Goal: Communication & Community: Share content

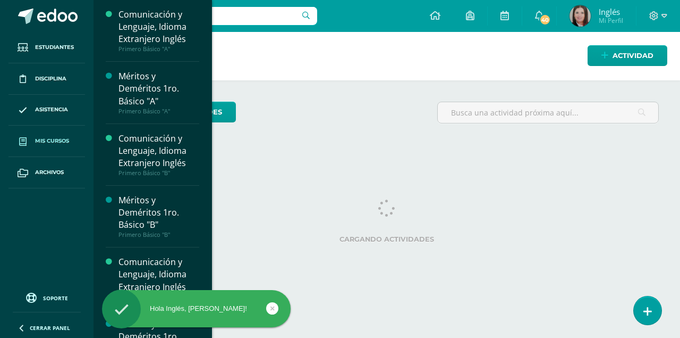
click at [57, 139] on span "Mis cursos" at bounding box center [52, 141] width 34 height 9
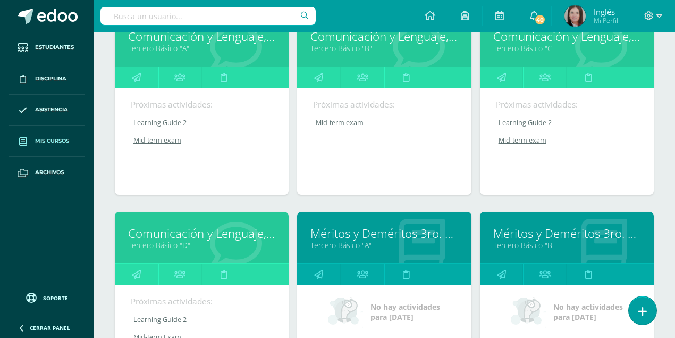
scroll to position [1382, 0]
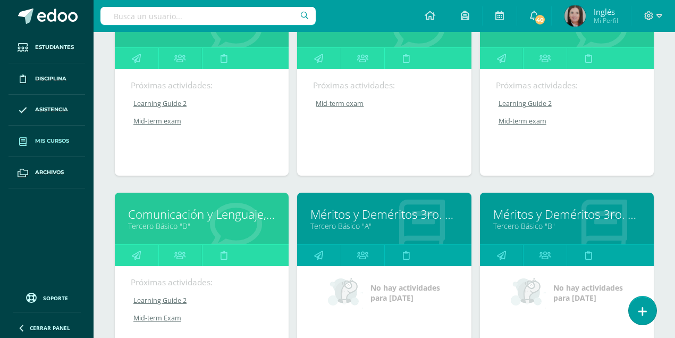
click at [196, 213] on link "Comunicación y Lenguaje, Idioma Extranjero Inglés" at bounding box center [201, 214] width 147 height 16
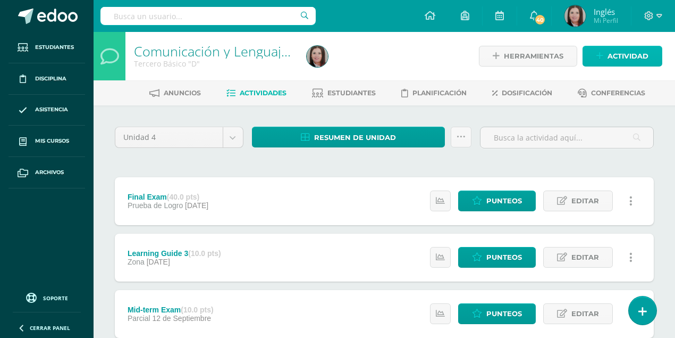
click at [602, 53] on icon at bounding box center [599, 56] width 7 height 9
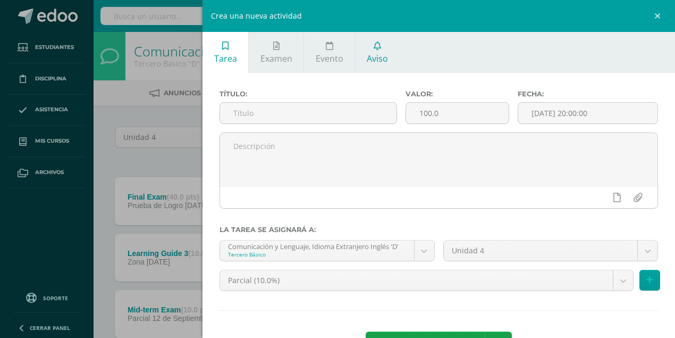
click at [370, 59] on span "Aviso" at bounding box center [377, 59] width 21 height 12
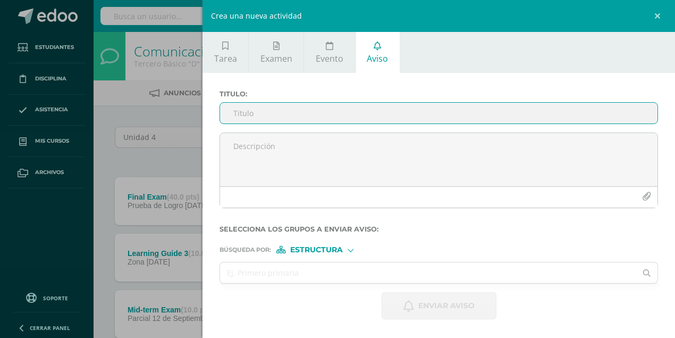
click at [250, 115] on input "Titulo :" at bounding box center [438, 113] width 437 height 21
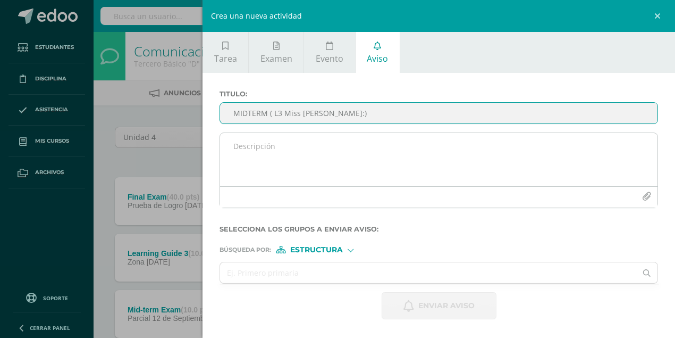
type input "MIDTERM ( L3 Miss Mary:)"
click at [234, 145] on textarea at bounding box center [438, 159] width 437 height 53
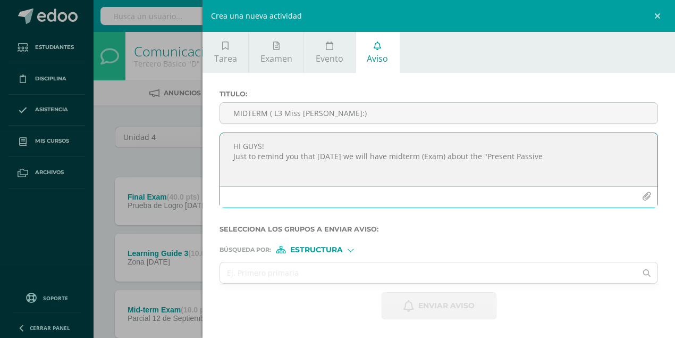
click at [492, 156] on textarea "HI GUYS! Just to remind you that tomorrow we will have midterm (Exam) about the…" at bounding box center [438, 159] width 437 height 53
click at [570, 158] on textarea "HI GUYS! Just to remind you that tomorrow we will have midterm (Exam) about the…" at bounding box center [438, 159] width 437 height 53
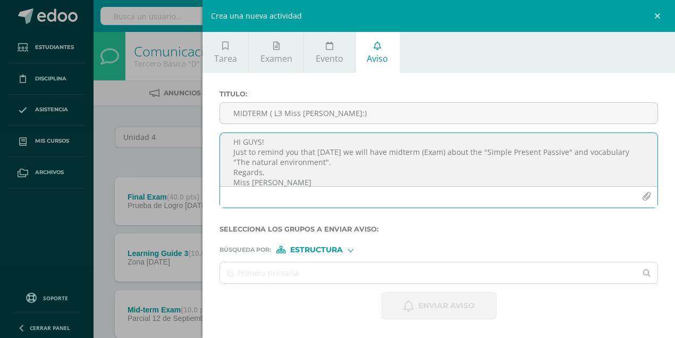
click at [259, 141] on textarea "HI GUYS! Just to remind you that tomorrow we will have midterm (Exam) about the…" at bounding box center [438, 159] width 437 height 53
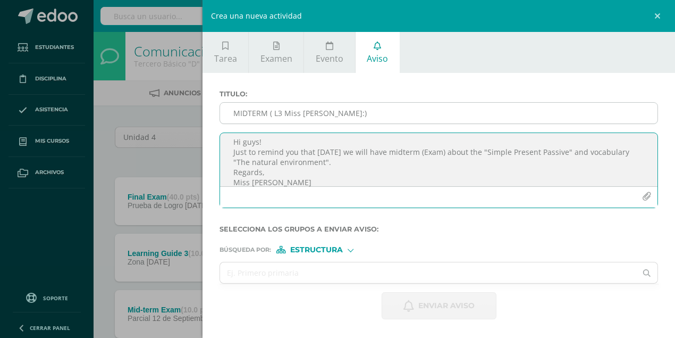
type textarea "Hi guys! Just to remind you that tomorrow we will have midterm (Exam) about the…"
click at [300, 114] on input "MIDTERM ( L3 Miss Mary:)" at bounding box center [438, 113] width 437 height 21
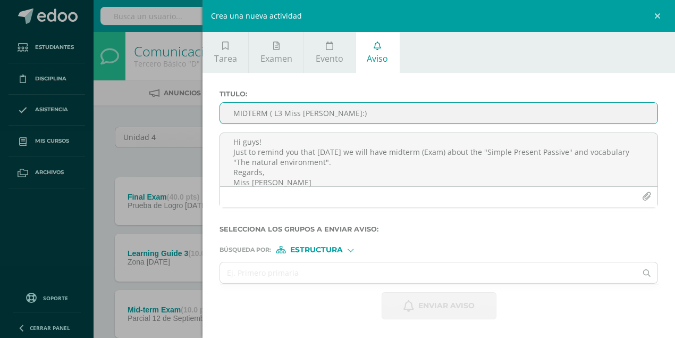
click at [369, 118] on input "MIDTERM ( L3 Miss Kathy-Mary:)" at bounding box center [438, 113] width 437 height 21
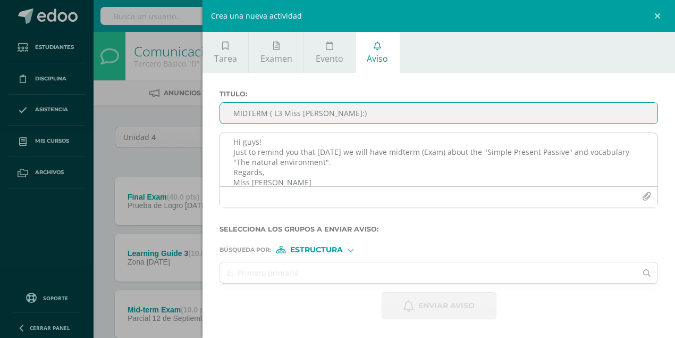
type input "MIDTERM ( L3 Miss Kathy-Mary:)"
click at [280, 184] on textarea "Hi guys! Just to remind you that tomorrow we will have midterm (Exam) about the…" at bounding box center [438, 159] width 437 height 53
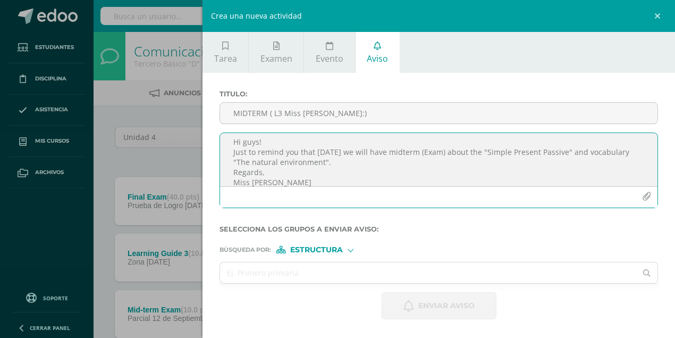
scroll to position [12, 0]
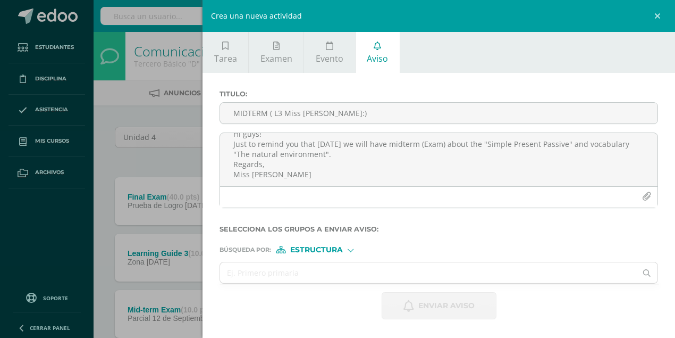
click at [352, 251] on div at bounding box center [350, 249] width 4 height 4
click at [328, 275] on span "Persona" at bounding box center [320, 277] width 38 height 6
click at [324, 275] on input "text" at bounding box center [428, 272] width 416 height 21
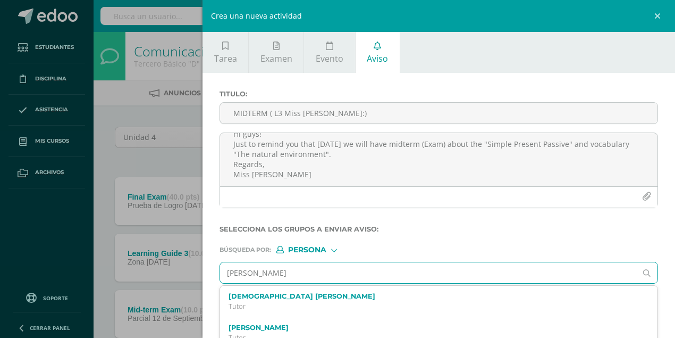
type input "selvyn ayala"
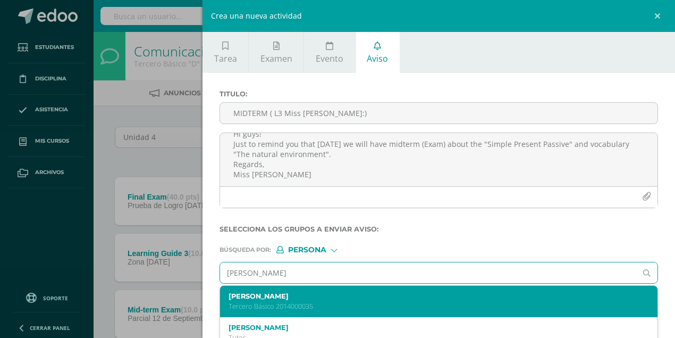
click at [288, 305] on p "Tercero Básico 2014000035" at bounding box center [429, 305] width 401 height 9
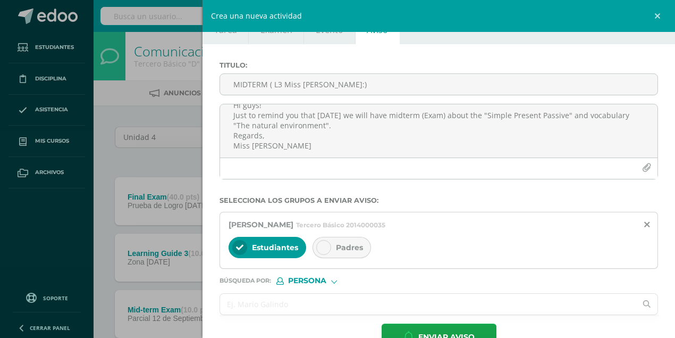
scroll to position [57, 0]
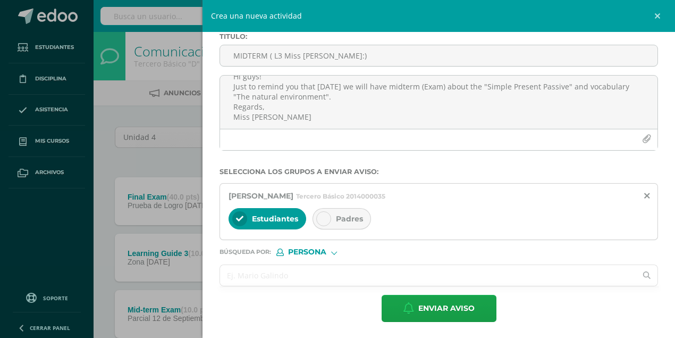
click at [265, 280] on input "text" at bounding box center [428, 275] width 416 height 21
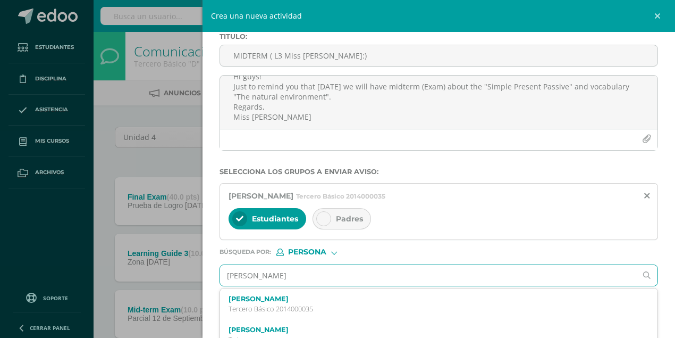
type input "angel ayala"
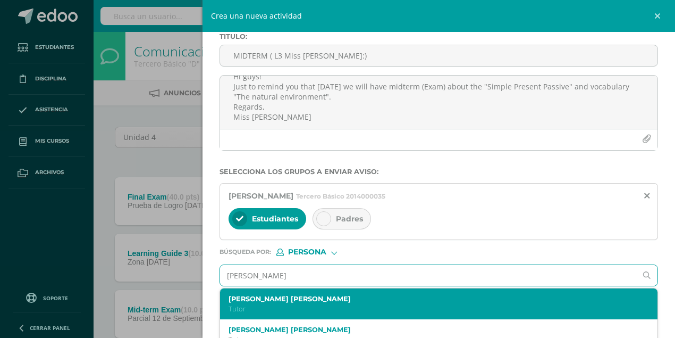
scroll to position [35, 0]
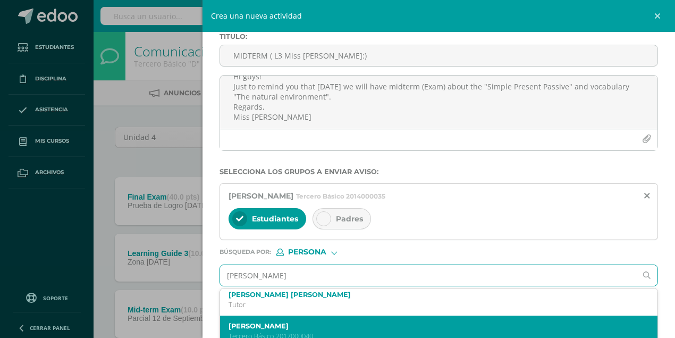
click at [274, 330] on div "Angel Fernando Ayala Solares Tercero Básico 2017000040" at bounding box center [429, 331] width 401 height 19
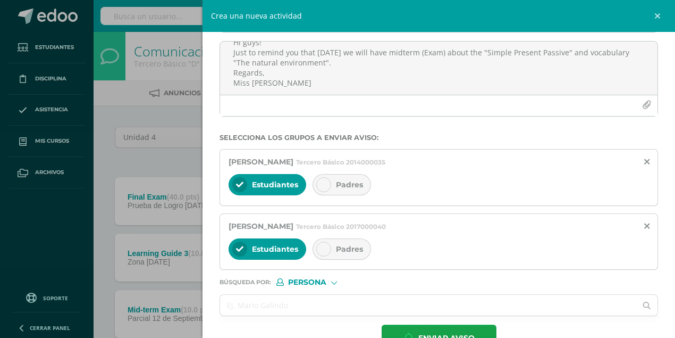
scroll to position [120, 0]
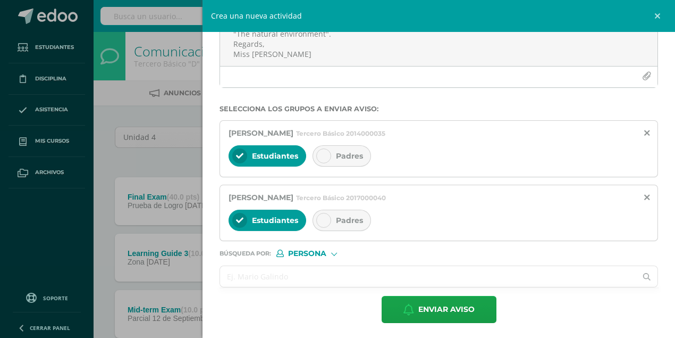
click at [258, 279] on input "text" at bounding box center [428, 276] width 416 height 21
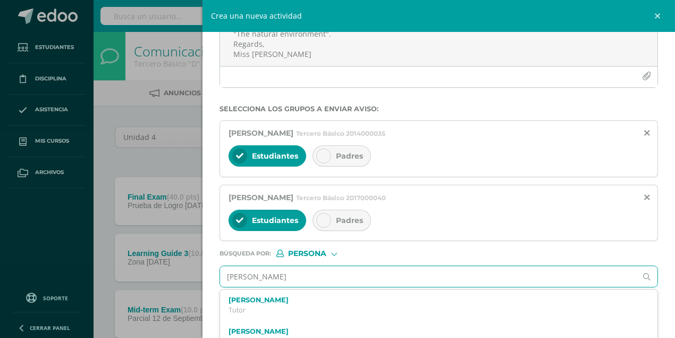
type input "luis angel cante"
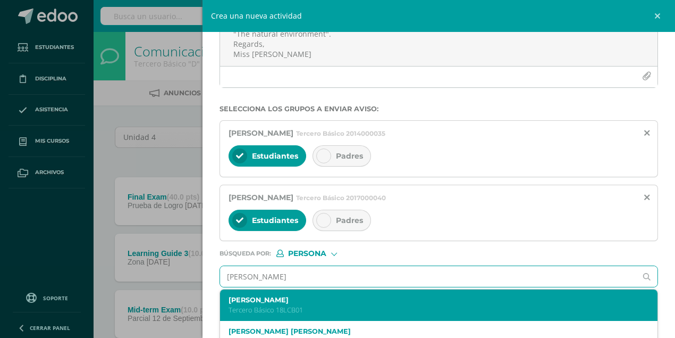
click at [279, 302] on label "Luis Angel Canté Benitez" at bounding box center [429, 300] width 401 height 8
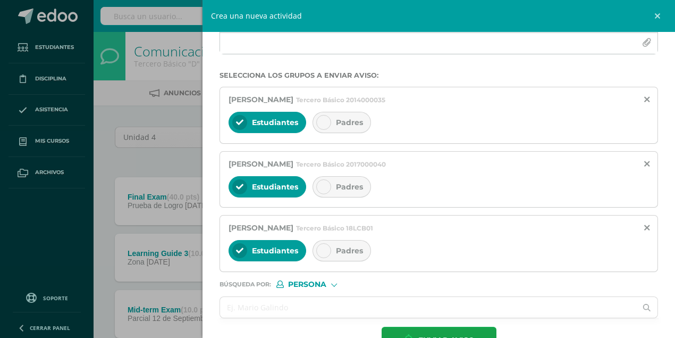
scroll to position [183, 0]
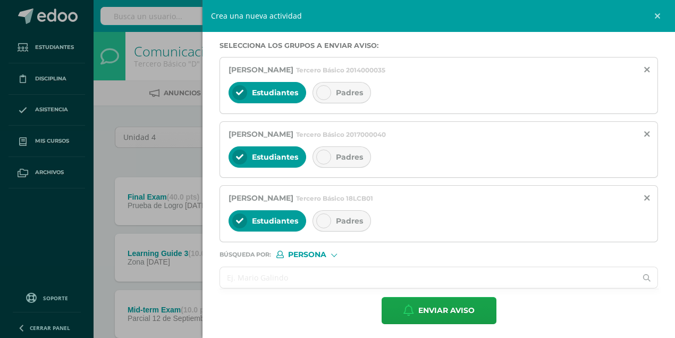
click at [259, 277] on input "text" at bounding box center [428, 277] width 416 height 21
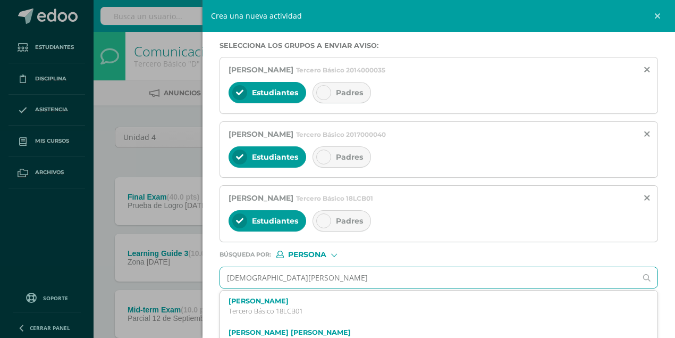
type input "Christian Carrillo"
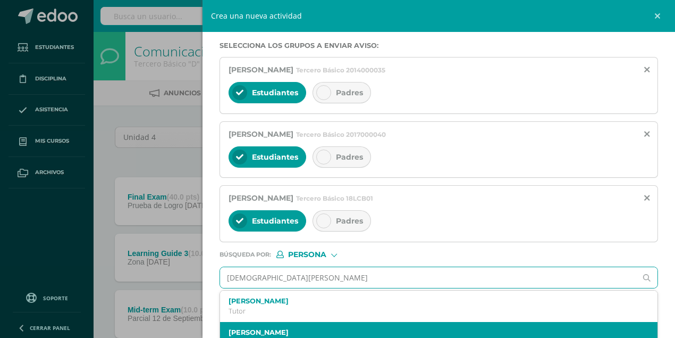
click at [275, 330] on label "Christian Javier Carrillo Lucas" at bounding box center [429, 332] width 401 height 8
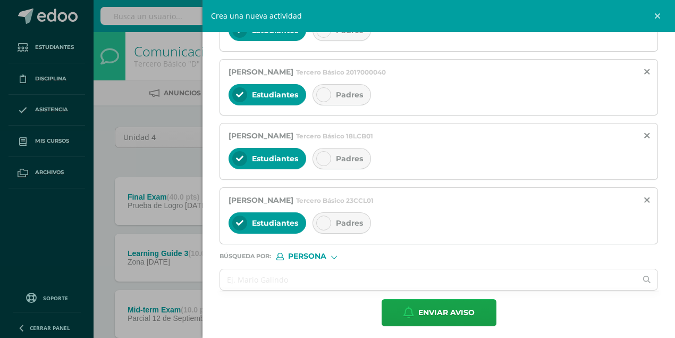
scroll to position [247, 0]
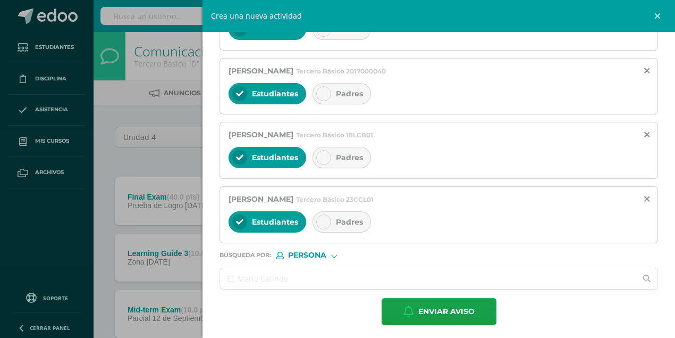
click at [259, 281] on input "text" at bounding box center [428, 278] width 416 height 21
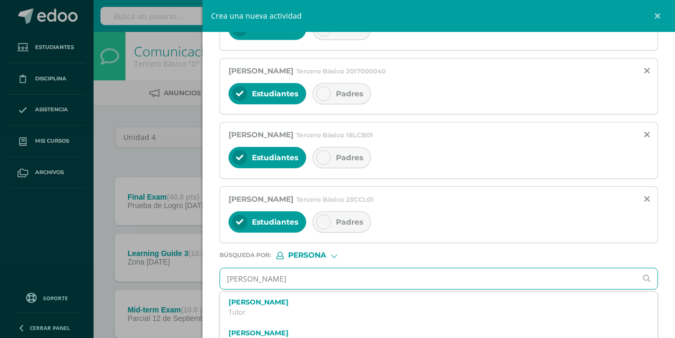
type input "Jorge Casasola"
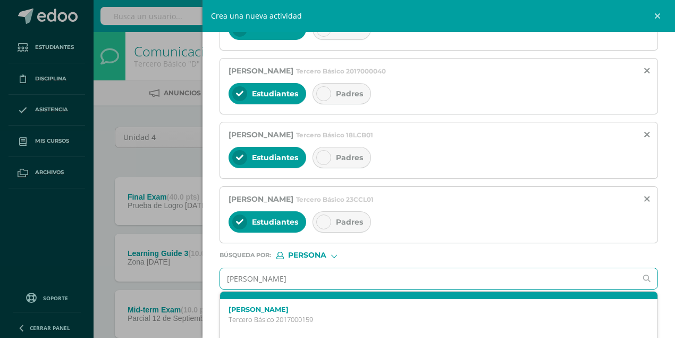
scroll to position [35, 0]
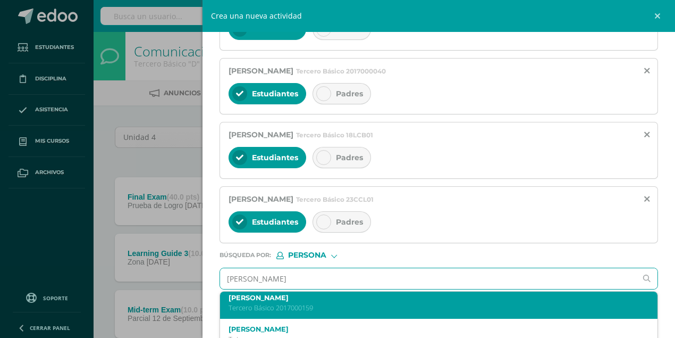
click at [286, 305] on p "Tercero Básico 2017000159" at bounding box center [429, 307] width 401 height 9
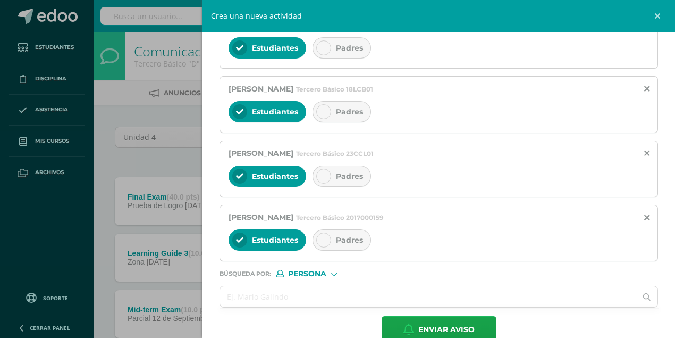
scroll to position [310, 0]
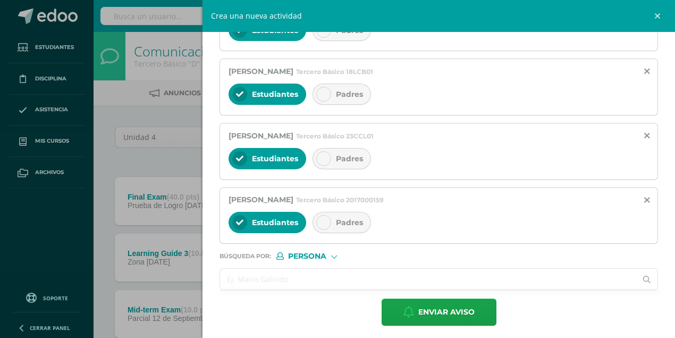
click at [253, 277] on input "text" at bounding box center [428, 278] width 416 height 21
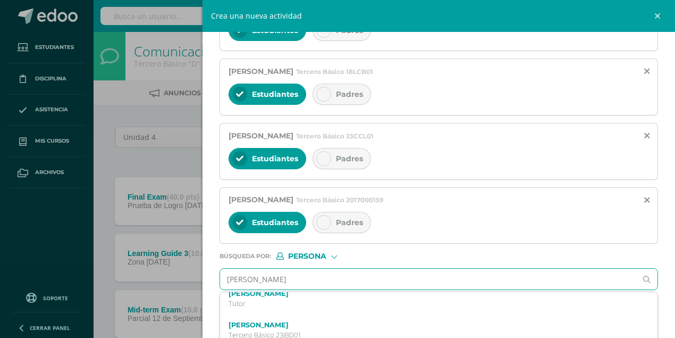
scroll to position [71, 0]
click at [276, 280] on input "José de león" at bounding box center [428, 278] width 416 height 21
type input "J"
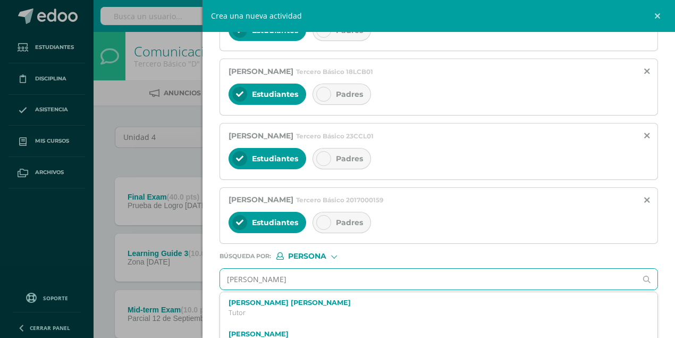
scroll to position [355, 0]
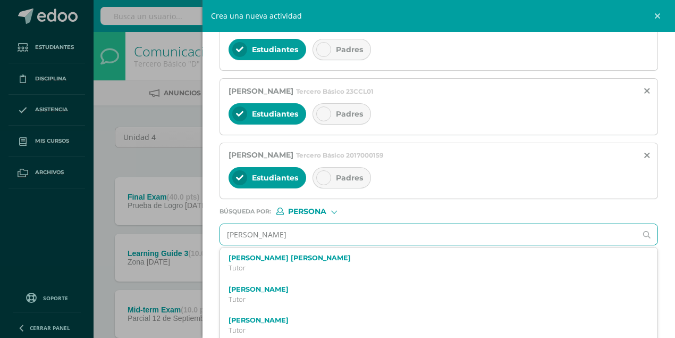
type input "de león Solo"
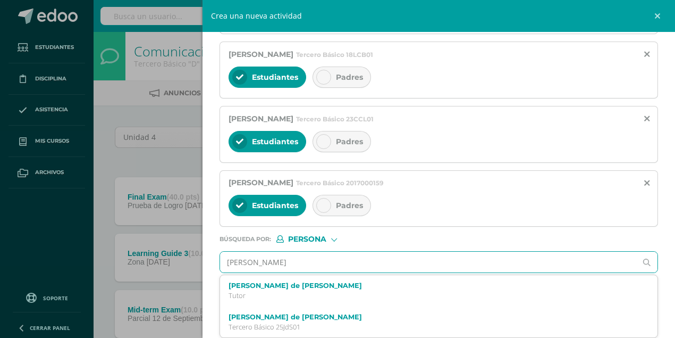
scroll to position [323, 0]
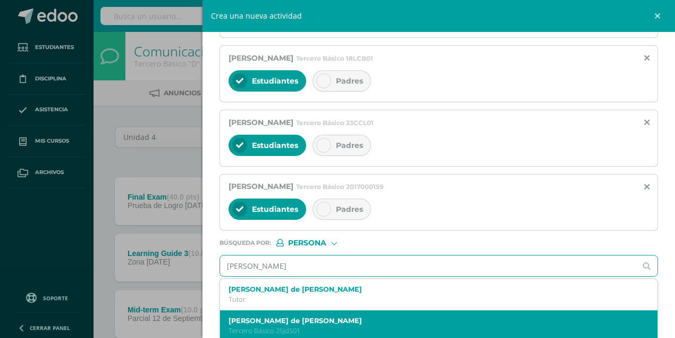
click at [286, 326] on p "Tercero Básico 25JdS01" at bounding box center [429, 330] width 401 height 9
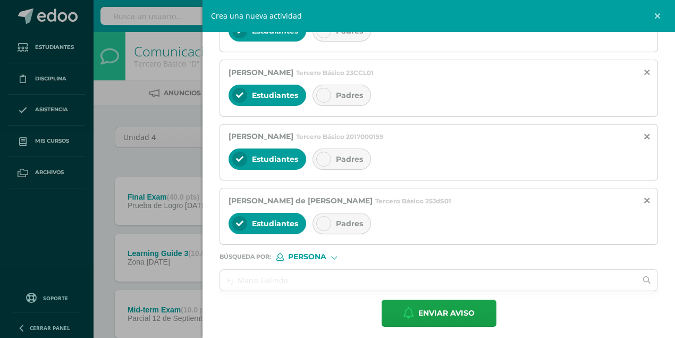
scroll to position [373, 0]
click at [273, 275] on input "text" at bounding box center [428, 279] width 416 height 21
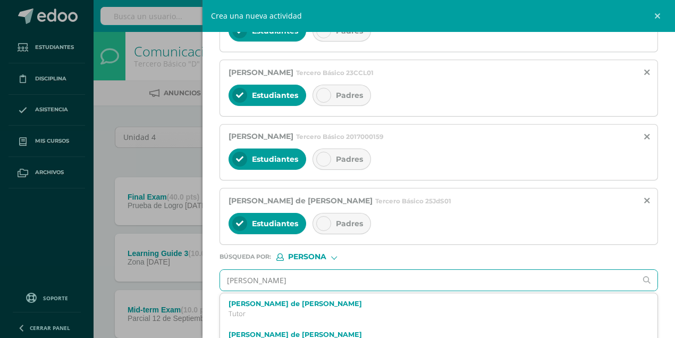
type input "Pablo Galindo"
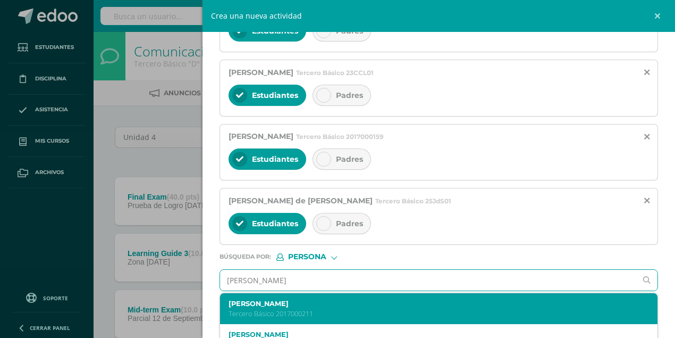
click at [282, 309] on p "Tercero Básico 2017000211" at bounding box center [429, 313] width 401 height 9
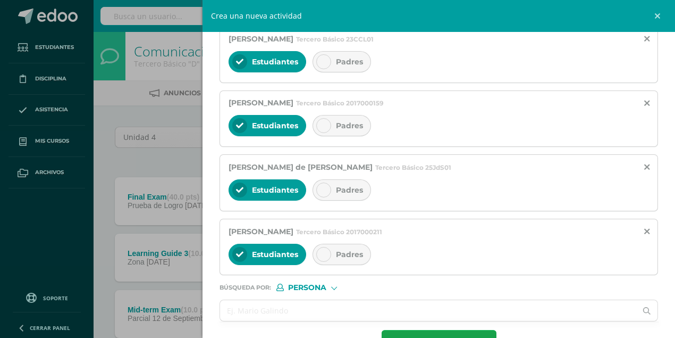
scroll to position [436, 0]
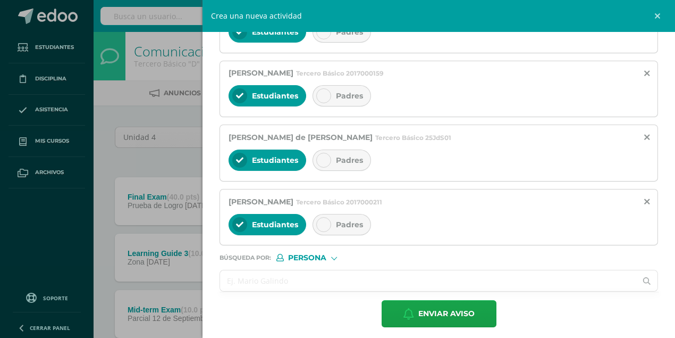
click at [264, 272] on input "text" at bounding box center [428, 280] width 416 height 21
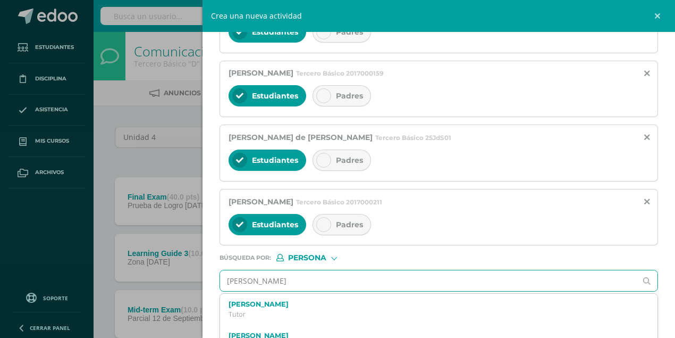
type input "Rodrigo Gálvez"
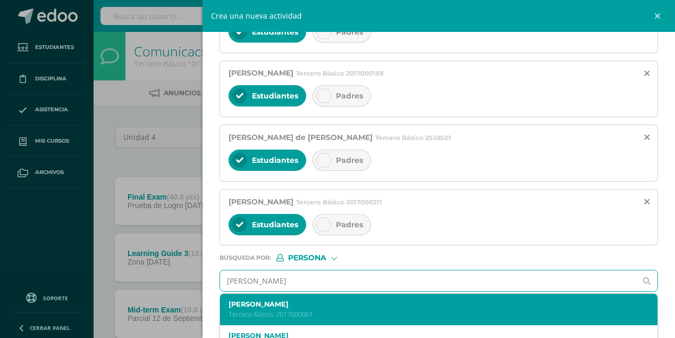
click at [272, 309] on p "Tercero Básico 2017000061" at bounding box center [429, 313] width 401 height 9
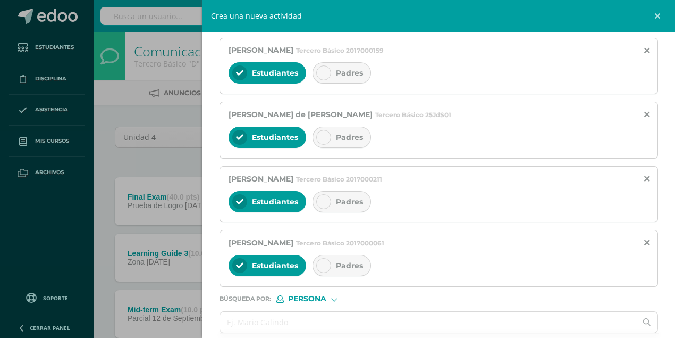
scroll to position [500, 0]
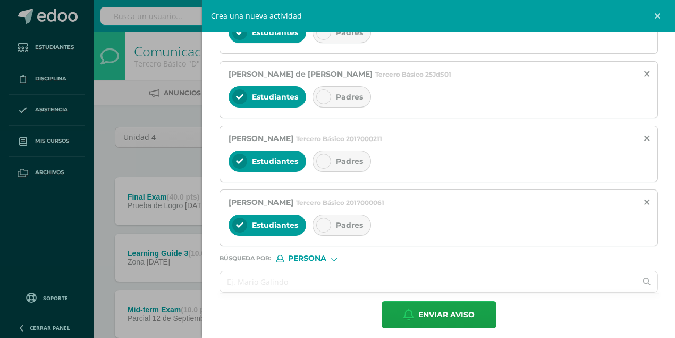
click at [255, 277] on input "text" at bounding box center [428, 281] width 416 height 21
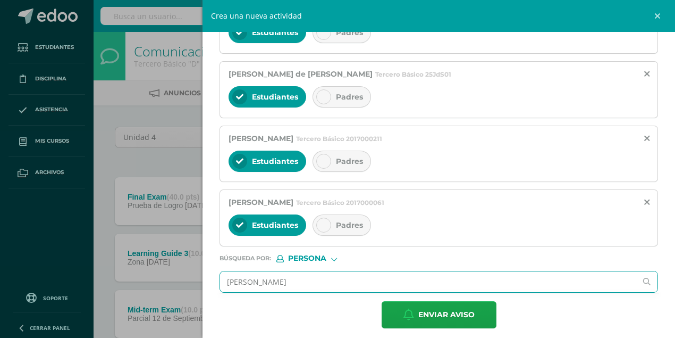
type input "Edvin Gonzalez"
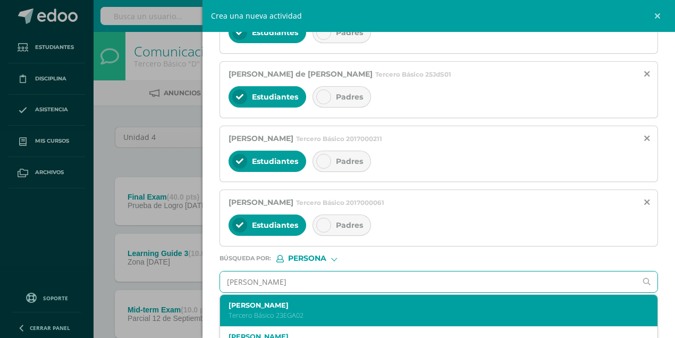
click at [308, 301] on label "Edvin Alberto González Alvarado" at bounding box center [429, 305] width 401 height 8
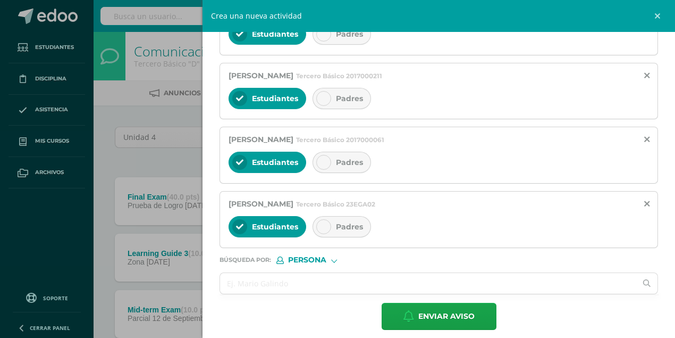
scroll to position [563, 0]
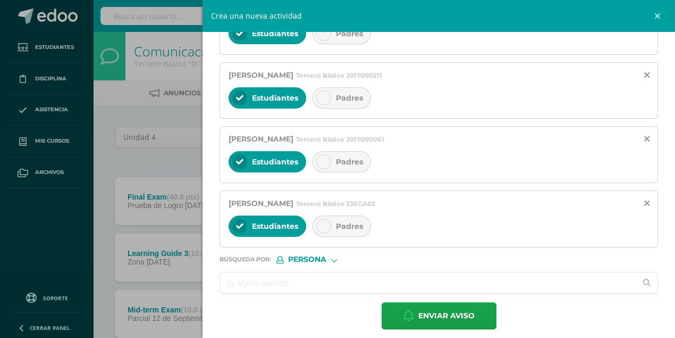
click at [294, 282] on input "text" at bounding box center [428, 282] width 416 height 21
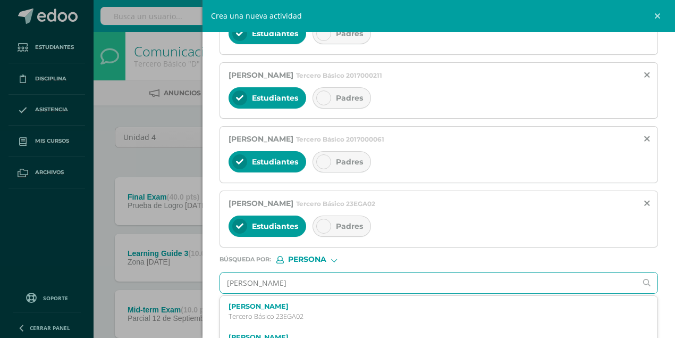
type input "Allan Gonzalez"
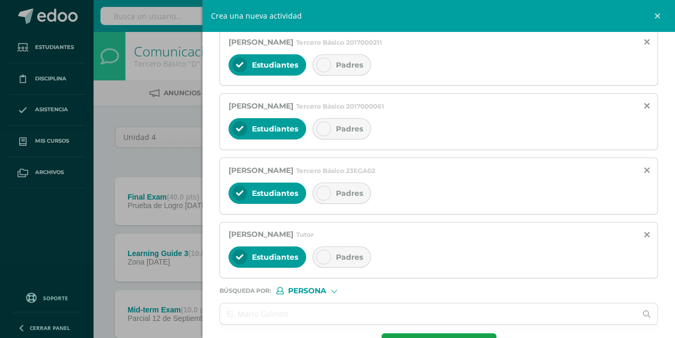
scroll to position [626, 0]
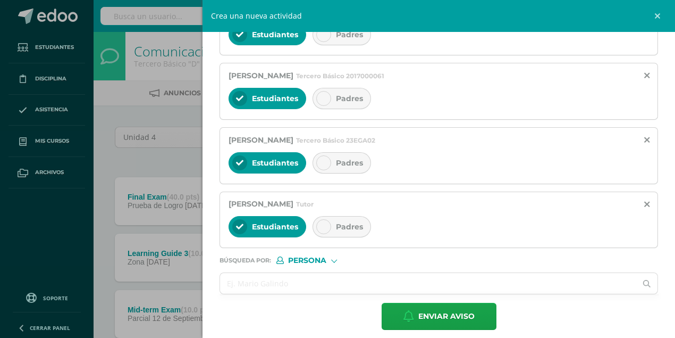
click at [239, 223] on icon at bounding box center [239, 226] width 7 height 7
click at [242, 223] on icon at bounding box center [239, 226] width 7 height 7
click at [271, 273] on input "text" at bounding box center [428, 283] width 416 height 21
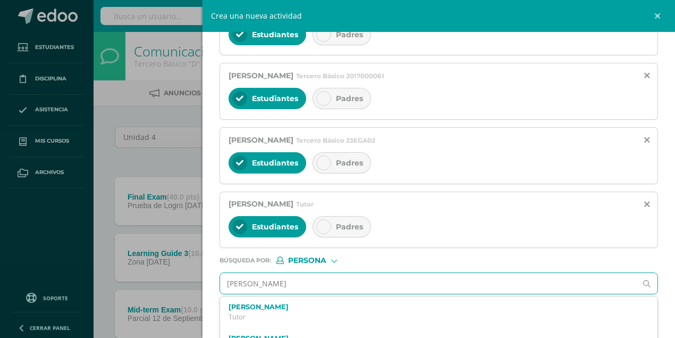
type input "Javier Medina"
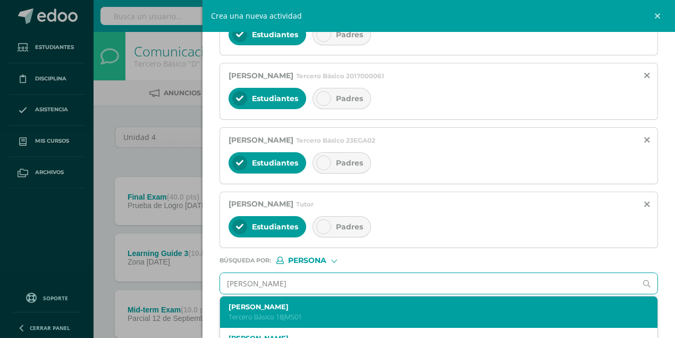
click at [280, 312] on p "Tercero Básico 18JMS01" at bounding box center [429, 316] width 401 height 9
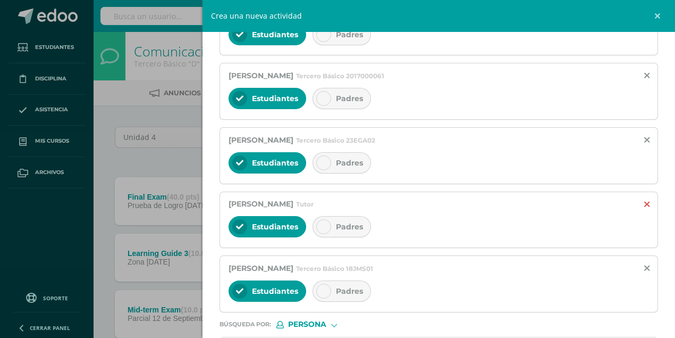
click at [644, 200] on icon at bounding box center [646, 204] width 5 height 9
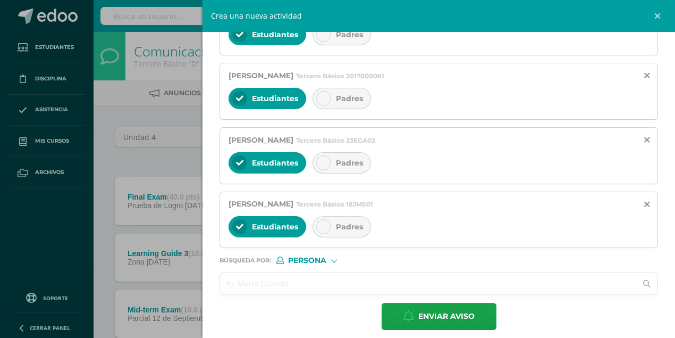
click at [249, 276] on input "text" at bounding box center [428, 283] width 416 height 21
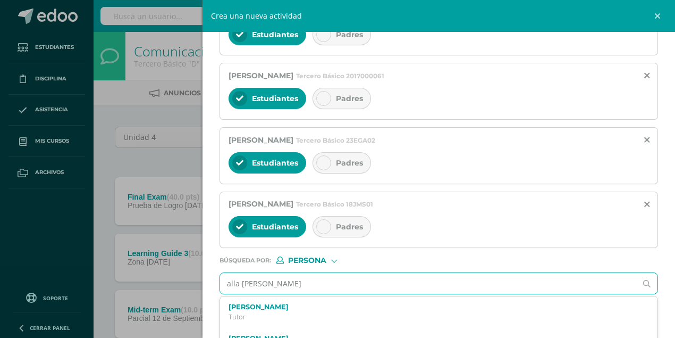
type input "alla Gonzalez"
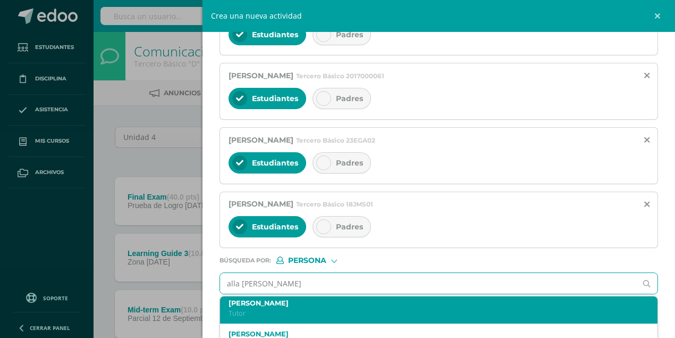
scroll to position [71, 0]
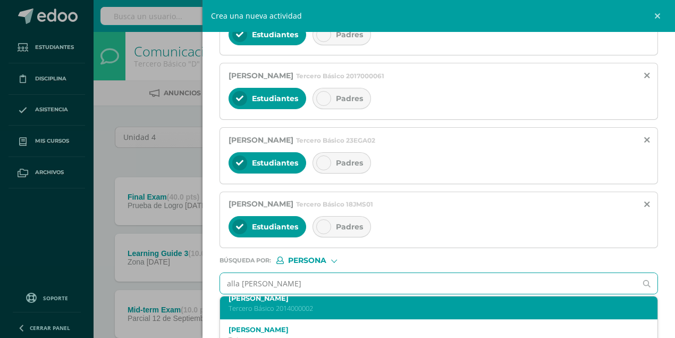
click at [306, 303] on p "Tercero Básico 2014000002" at bounding box center [429, 307] width 401 height 9
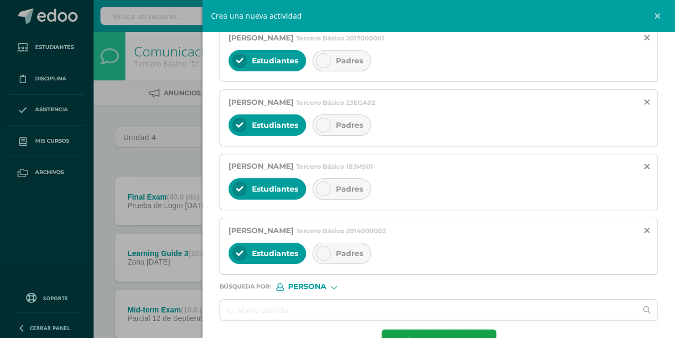
scroll to position [689, 0]
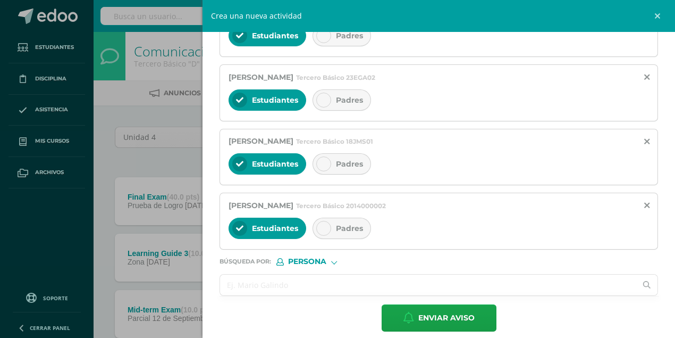
click at [298, 276] on input "text" at bounding box center [428, 284] width 416 height 21
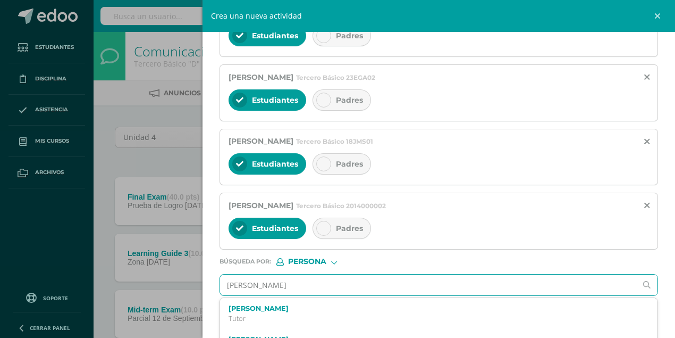
type input "diego montenegro"
click at [302, 314] on p "Tercero Básico 24DMF01" at bounding box center [429, 318] width 401 height 9
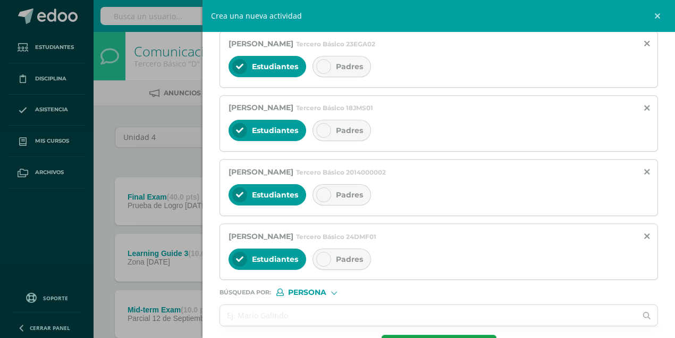
scroll to position [753, 0]
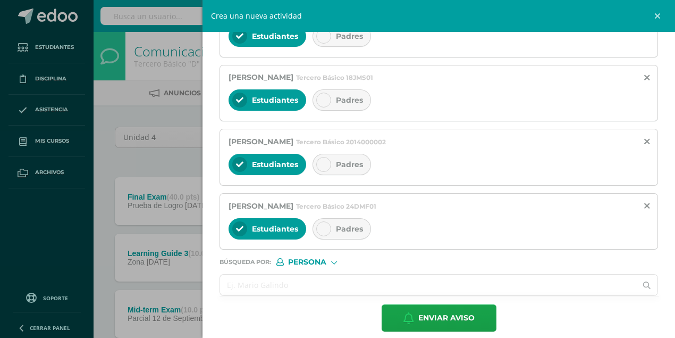
click at [283, 279] on input "text" at bounding box center [428, 284] width 416 height 21
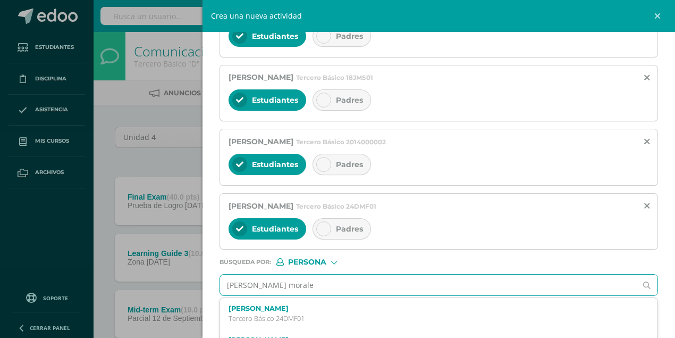
type input "gadiel morales"
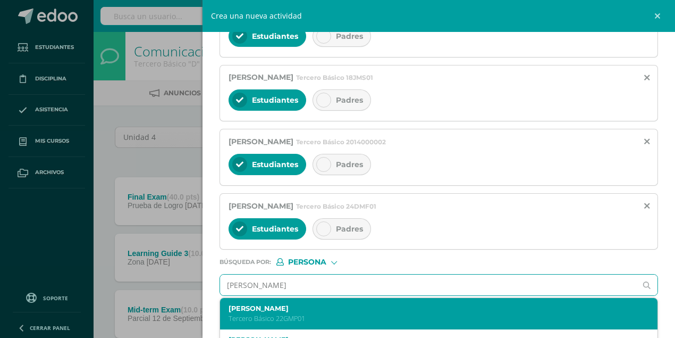
click at [282, 314] on p "Tercero Básico 22GMP01" at bounding box center [429, 318] width 401 height 9
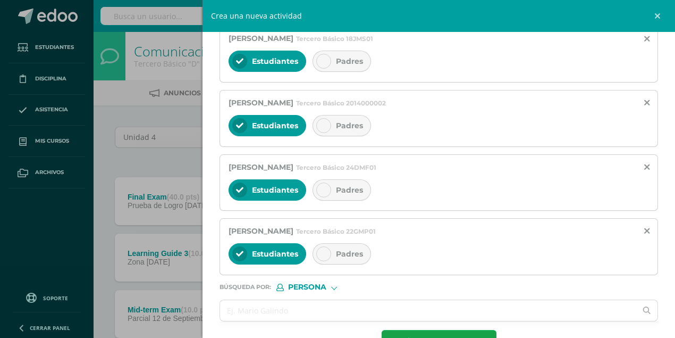
scroll to position [815, 0]
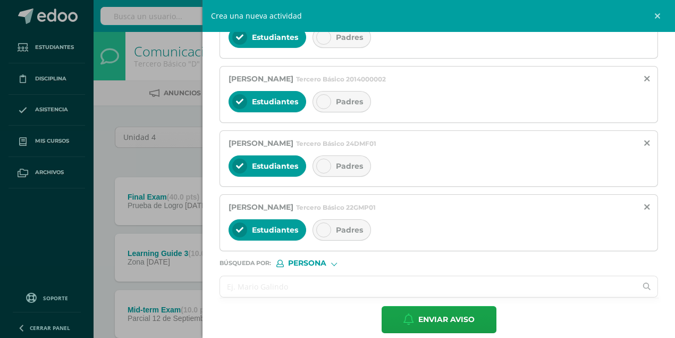
click at [287, 282] on input "text" at bounding box center [428, 286] width 416 height 21
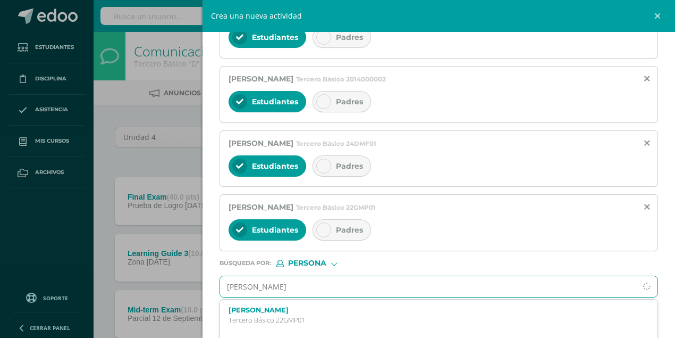
type input "ian nájera"
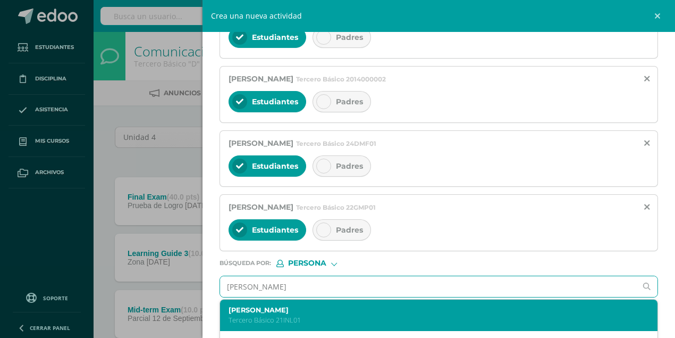
click at [264, 315] on p "Tercero Básico 21INL01" at bounding box center [429, 319] width 401 height 9
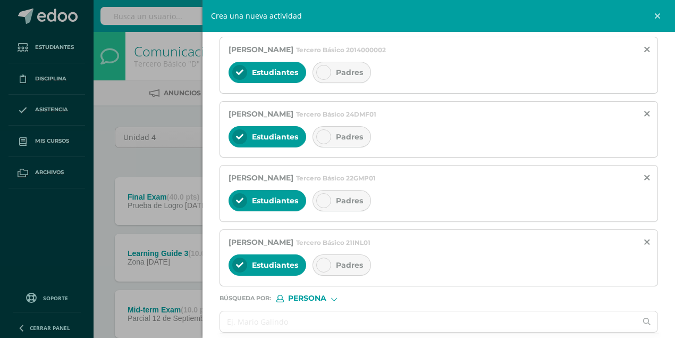
scroll to position [879, 0]
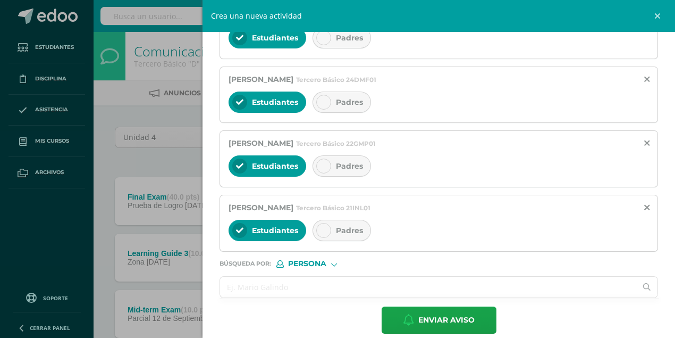
click at [260, 280] on input "text" at bounding box center [428, 286] width 416 height 21
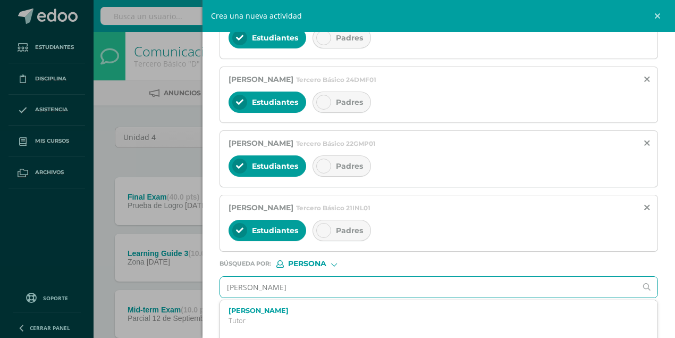
type input "Juan Pablo Pazos"
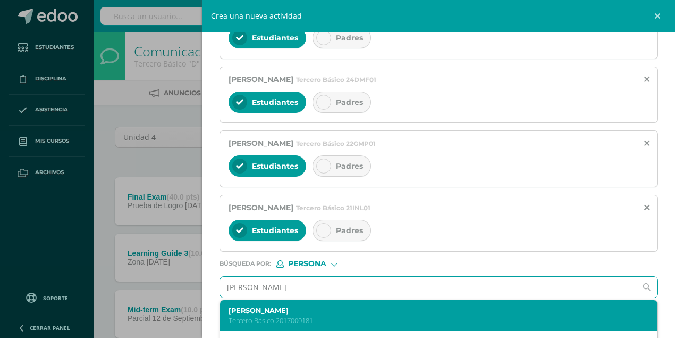
click at [264, 316] on p "Tercero Básico 2017000181" at bounding box center [429, 320] width 401 height 9
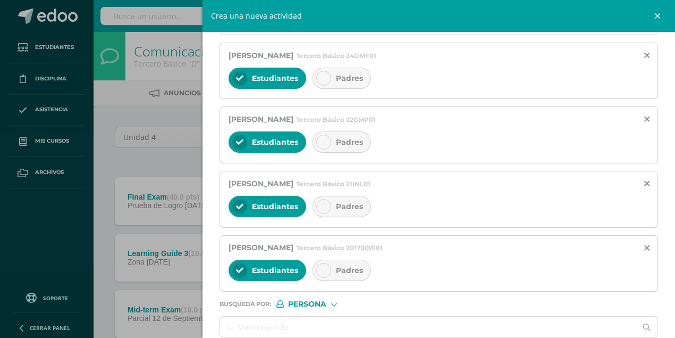
scroll to position [942, 0]
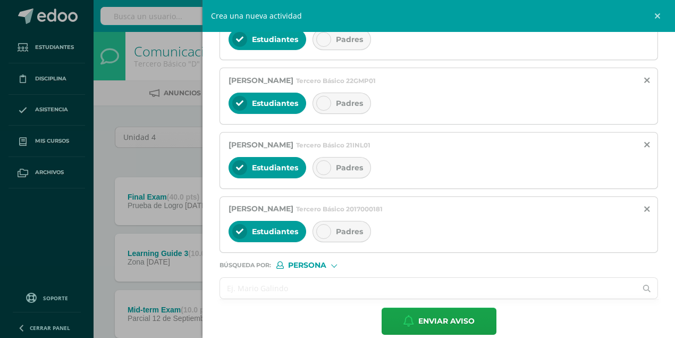
click at [252, 277] on input "text" at bounding box center [428, 287] width 416 height 21
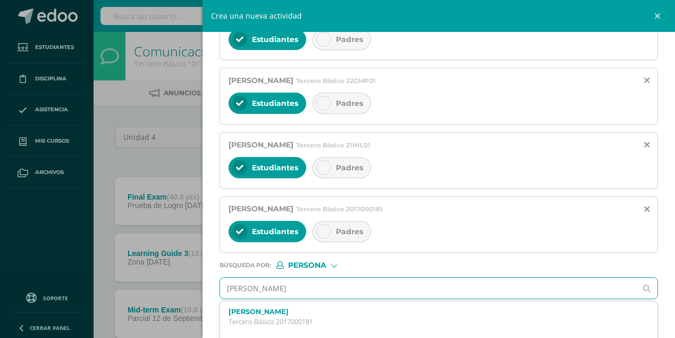
type input "Pablo Robles"
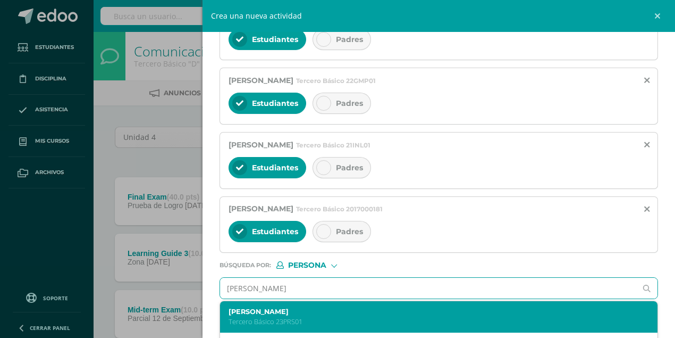
click at [254, 317] on p "Tercero Básico 23PRS01" at bounding box center [429, 321] width 401 height 9
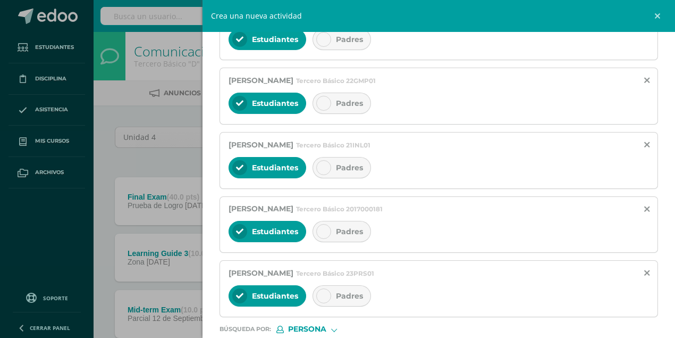
scroll to position [1005, 0]
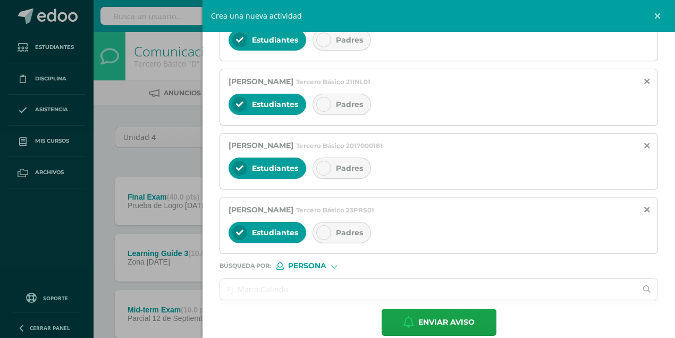
click at [252, 279] on input "text" at bounding box center [428, 289] width 416 height 21
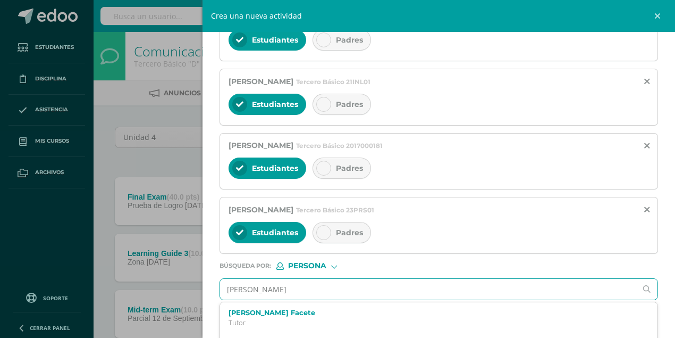
type input "Matías Urizar"
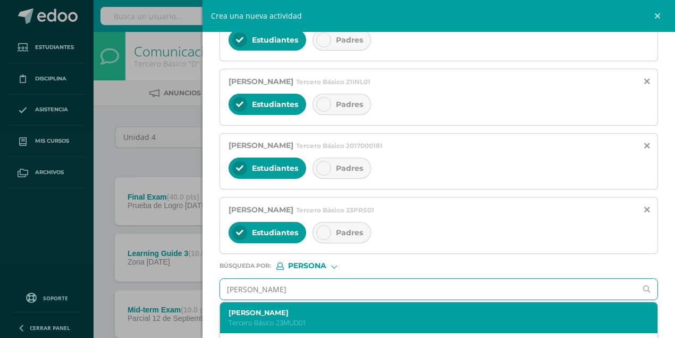
click at [284, 318] on p "Tercero Básico 23MUD01" at bounding box center [429, 322] width 401 height 9
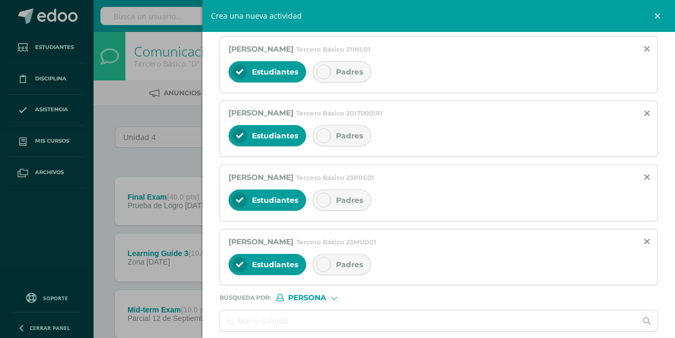
scroll to position [1068, 0]
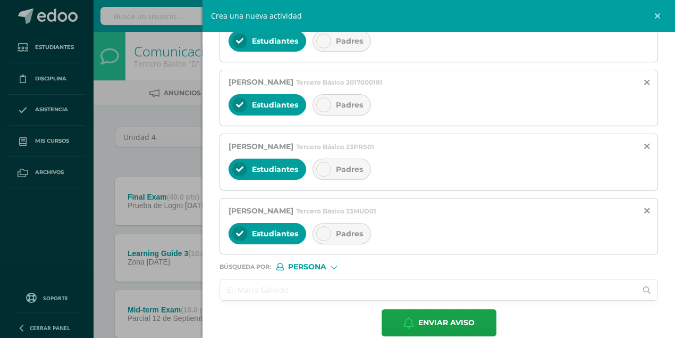
click at [334, 279] on input "text" at bounding box center [428, 289] width 416 height 21
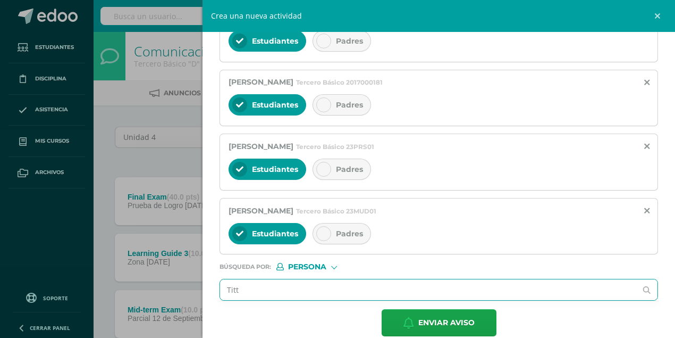
type input "Titty"
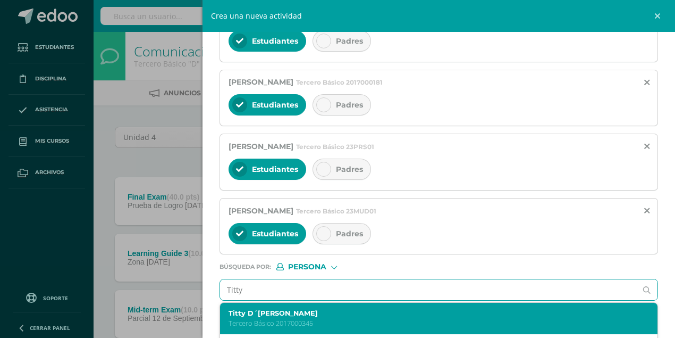
click at [304, 318] on p "Tercero Básico 2017000345" at bounding box center [429, 322] width 401 height 9
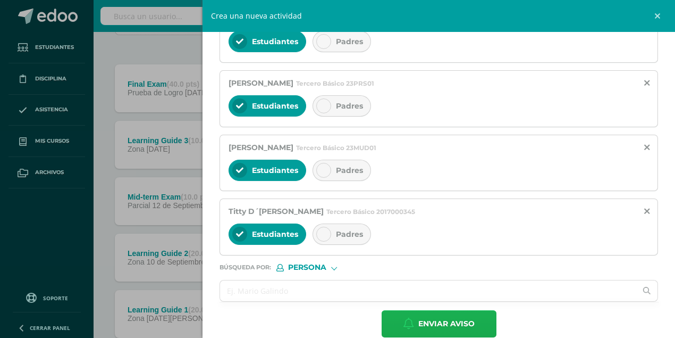
scroll to position [141, 0]
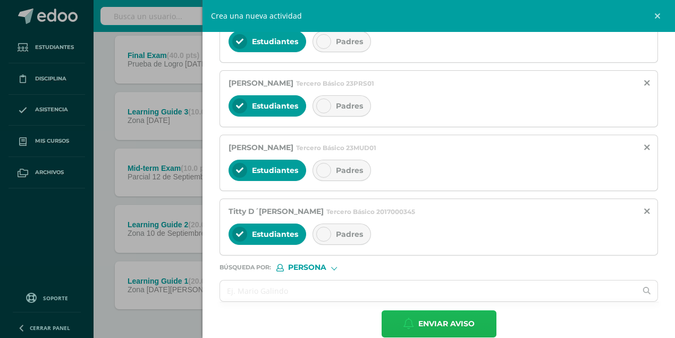
click at [456, 310] on span "Enviar aviso" at bounding box center [446, 323] width 56 height 26
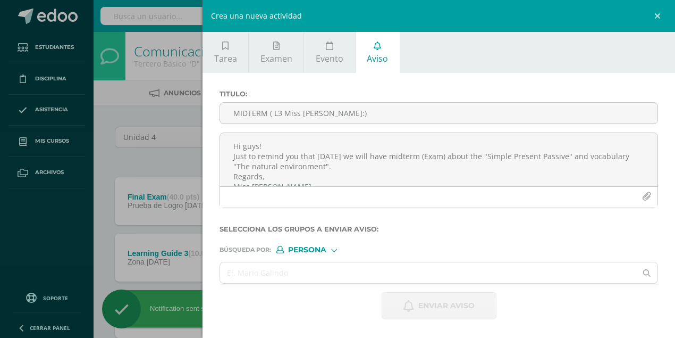
scroll to position [0, 0]
click at [97, 260] on div "Crea una nueva actividad Tarea Examen Evento Aviso Título: Valor: 100.0 Fecha: …" at bounding box center [337, 169] width 675 height 338
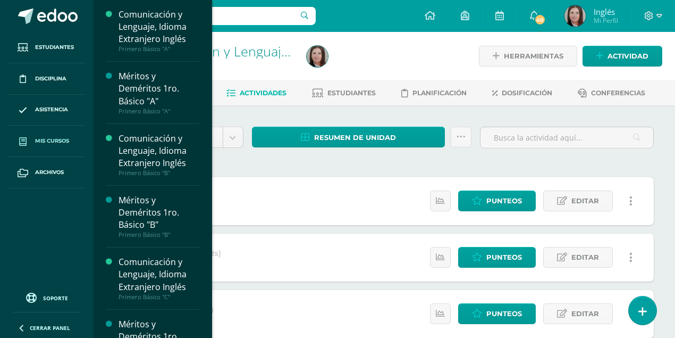
click at [61, 144] on span "Mis cursos" at bounding box center [52, 141] width 34 height 9
click at [63, 141] on span "Mis cursos" at bounding box center [52, 141] width 34 height 9
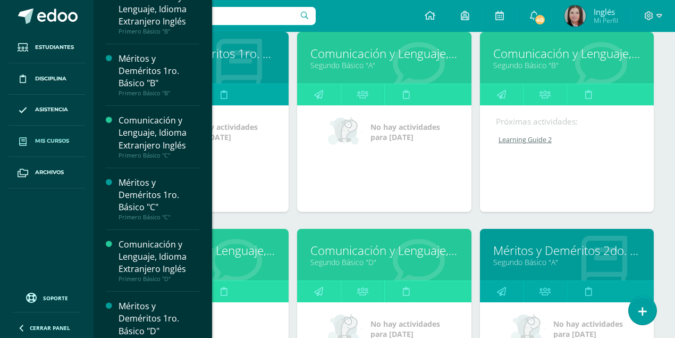
scroll to position [815, 0]
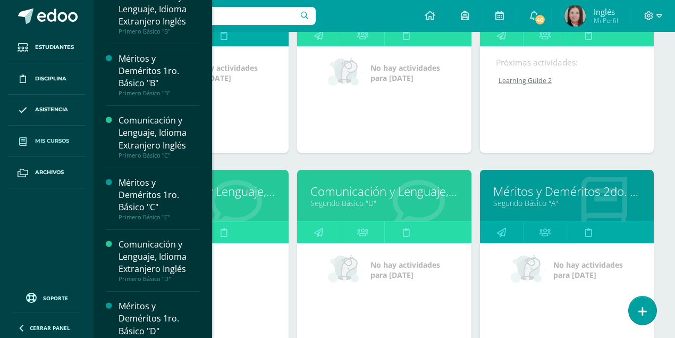
click at [522, 190] on link "Méritos y Deméritos 2do. Básico "A"" at bounding box center [566, 191] width 147 height 16
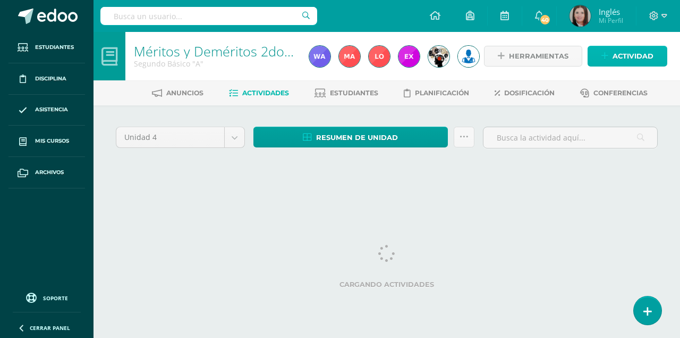
click at [621, 58] on span "Actividad" at bounding box center [633, 56] width 41 height 20
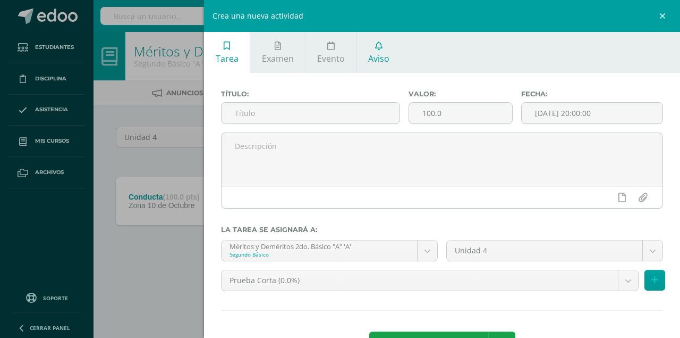
click at [382, 53] on span "Aviso" at bounding box center [378, 59] width 21 height 12
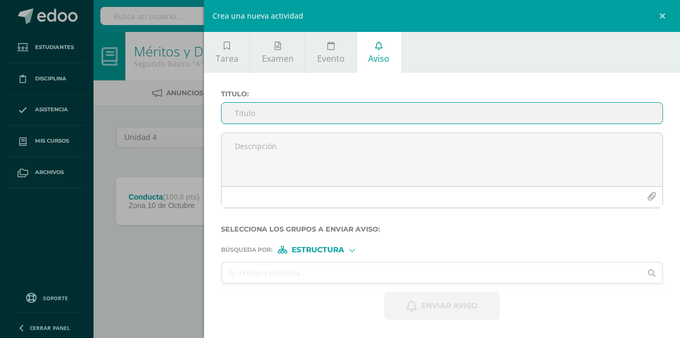
click at [300, 117] on input "Titulo :" at bounding box center [442, 113] width 441 height 21
click at [290, 114] on input "Recordatorio PLayera Amarilla" at bounding box center [442, 113] width 441 height 21
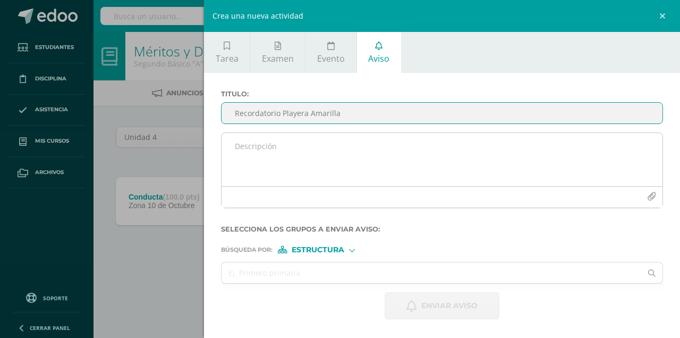
type input "Recordatorio Playera Amarilla"
click at [273, 139] on textarea at bounding box center [442, 159] width 441 height 53
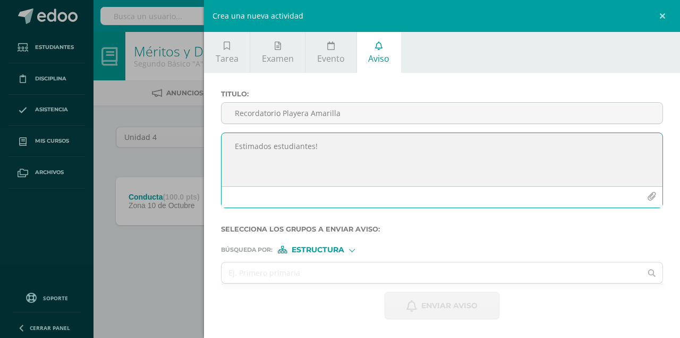
click at [327, 145] on textarea "Estimados estudiantes!" at bounding box center [442, 159] width 441 height 53
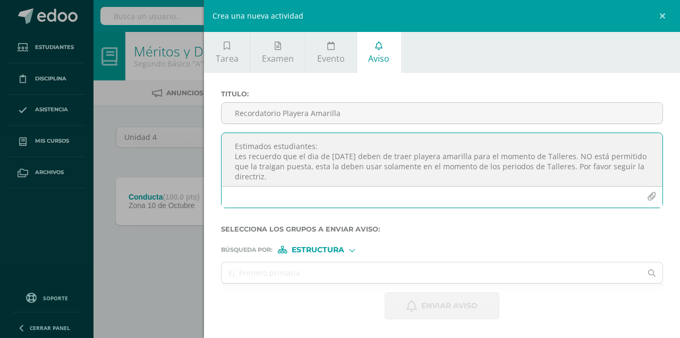
click at [314, 156] on textarea "Estimados estudiantes: Les recuerdo que el dia de mañana deben de traer playera…" at bounding box center [442, 159] width 441 height 53
click at [313, 156] on textarea "Estimados estudiantes: Les recuerdo que el dia de mañana deben de traer playera…" at bounding box center [442, 159] width 441 height 53
click at [269, 166] on textarea "Estimados estudiantes: Les recuerdo que el día de mañana deben de traer playera…" at bounding box center [442, 159] width 441 height 53
type textarea "Estimados estudiantes: Les recuerdo que el día de mañana deben de traer playera…"
click at [344, 272] on input "text" at bounding box center [432, 272] width 420 height 21
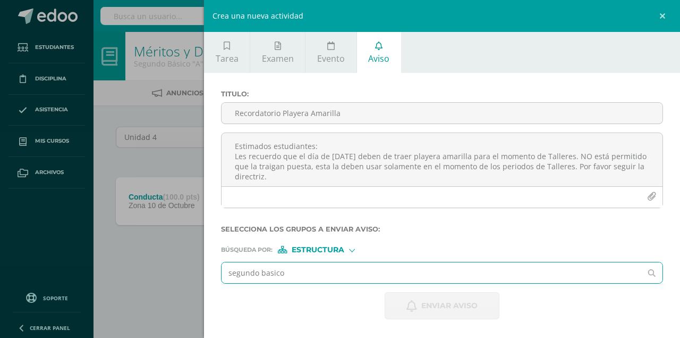
type input "segundo basico"
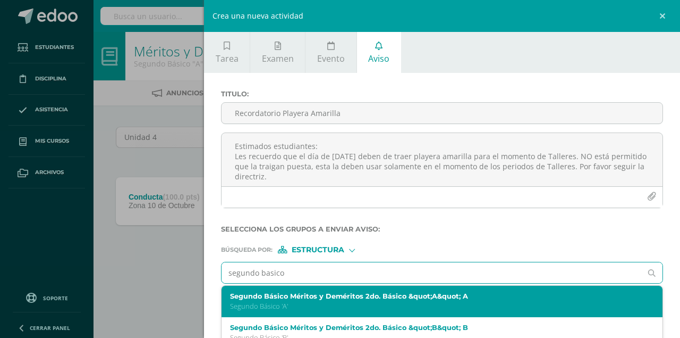
click at [406, 301] on div "Segundo Básico Méritos y Deméritos 2do. Básico &quot;A&quot; A Segundo Básico '…" at bounding box center [432, 301] width 405 height 19
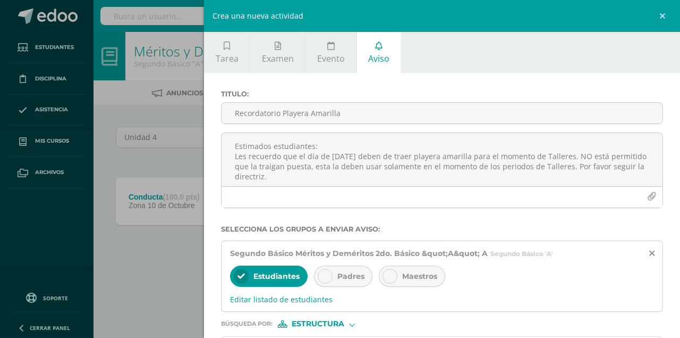
click at [330, 275] on div at bounding box center [325, 275] width 15 height 15
click at [386, 277] on icon at bounding box center [389, 275] width 7 height 7
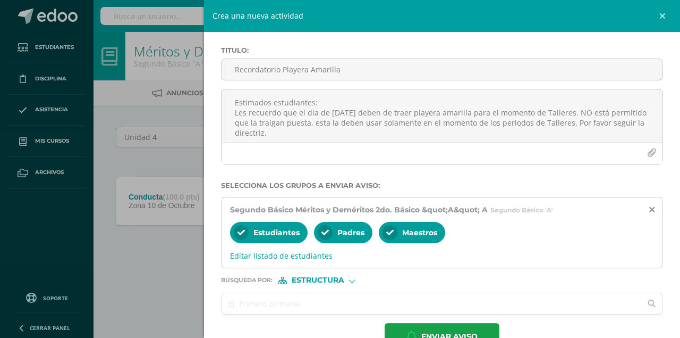
scroll to position [71, 0]
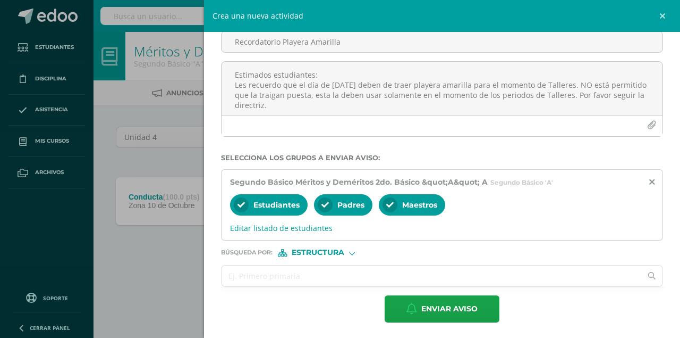
click at [297, 274] on input "text" at bounding box center [432, 275] width 420 height 21
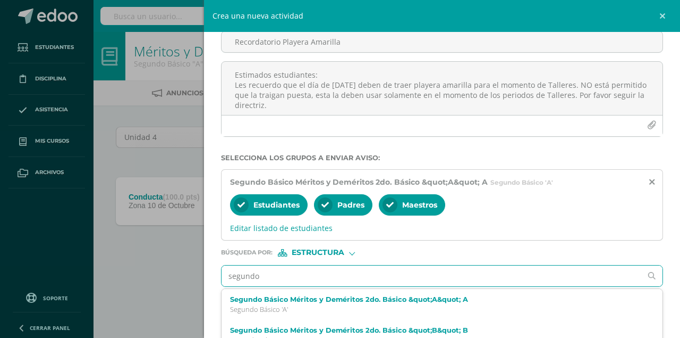
type input "segundo"
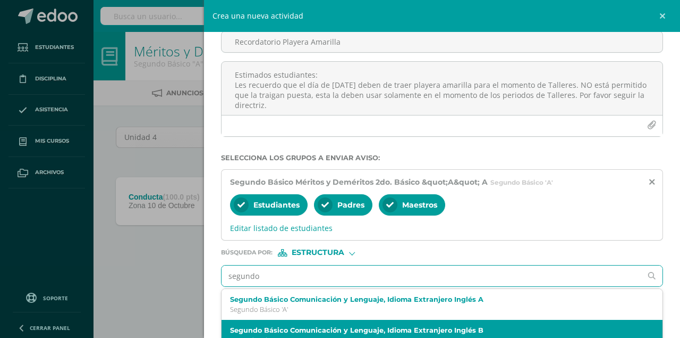
click at [339, 326] on label "Segundo Básico Comunicación y Lenguaje, Idioma Extranjero Inglés B" at bounding box center [432, 330] width 405 height 8
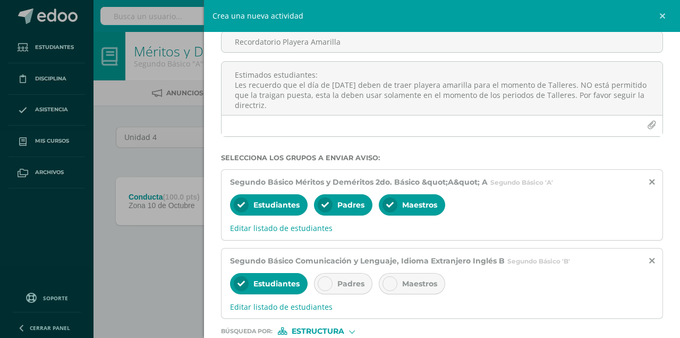
drag, startPoint x: 323, startPoint y: 279, endPoint x: 389, endPoint y: 287, distance: 67.0
click at [323, 280] on icon at bounding box center [325, 283] width 7 height 7
click at [392, 283] on div at bounding box center [390, 283] width 15 height 15
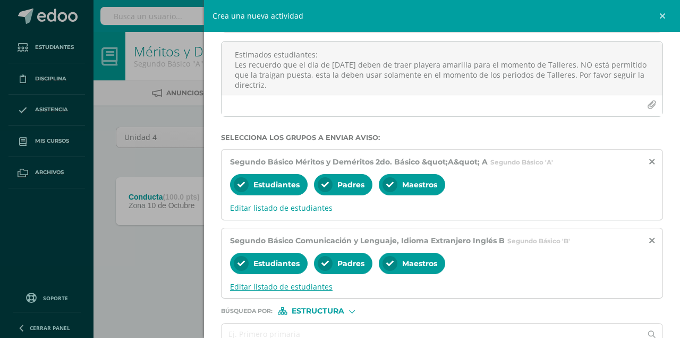
scroll to position [149, 0]
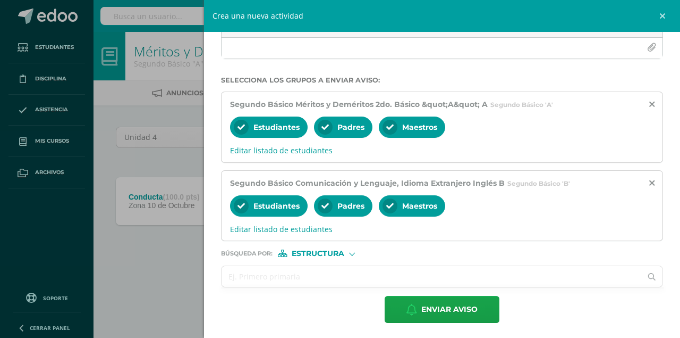
click at [353, 276] on input "text" at bounding box center [432, 276] width 420 height 21
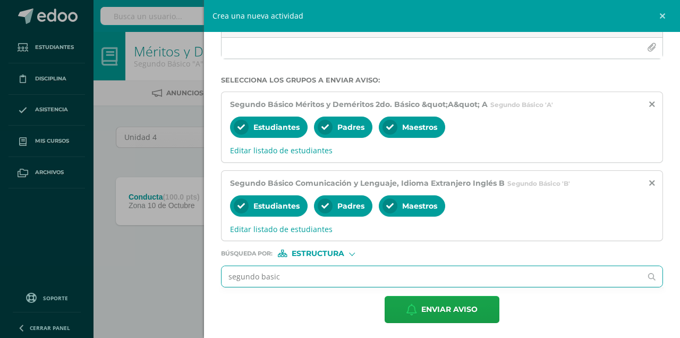
type input "segundo basico"
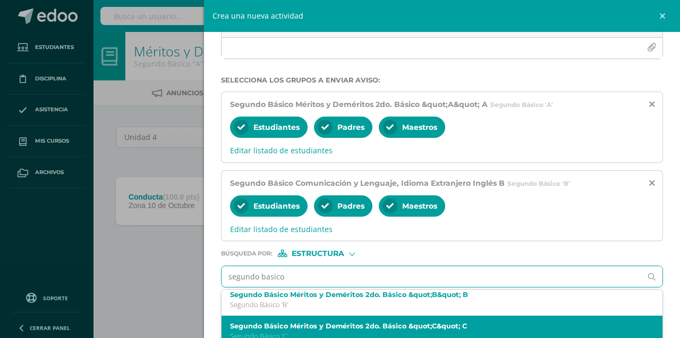
scroll to position [71, 0]
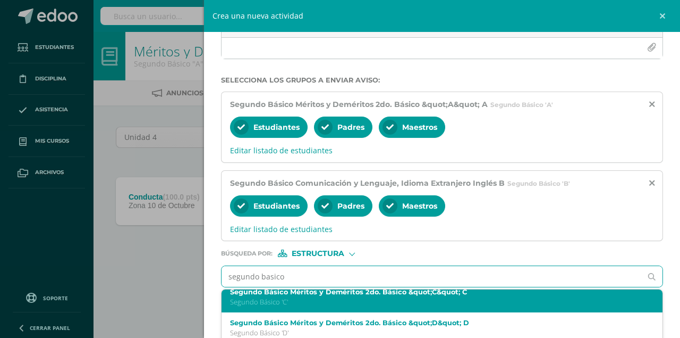
click at [357, 299] on p "Segundo Básico 'C'" at bounding box center [432, 301] width 405 height 9
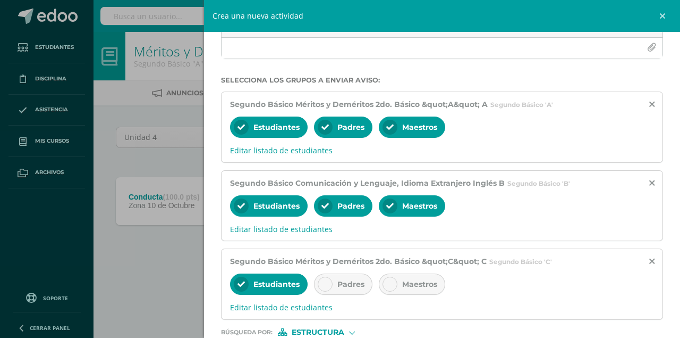
scroll to position [0, 0]
drag, startPoint x: 325, startPoint y: 282, endPoint x: 385, endPoint y: 280, distance: 60.6
click at [327, 283] on icon at bounding box center [325, 283] width 7 height 7
click at [394, 280] on div at bounding box center [390, 283] width 15 height 15
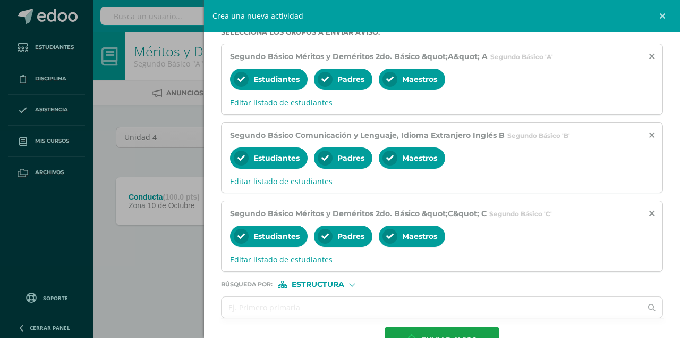
scroll to position [226, 0]
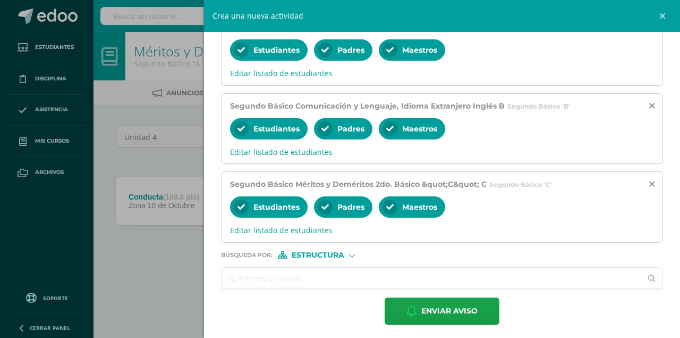
click at [324, 276] on input "text" at bounding box center [432, 277] width 420 height 21
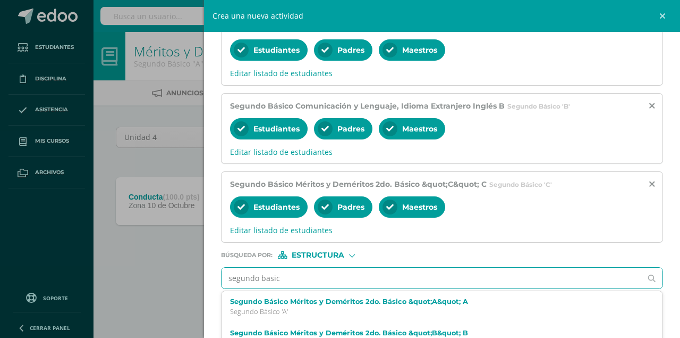
type input "segundo basico"
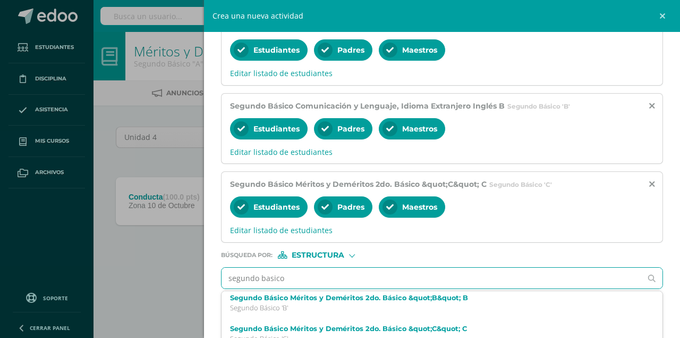
scroll to position [71, 0]
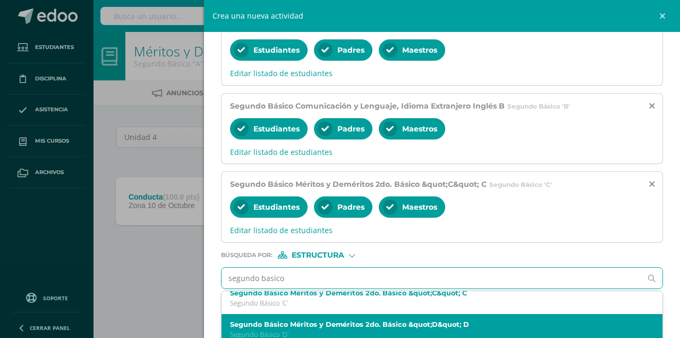
click at [376, 323] on label "Segundo Básico Méritos y Deméritos 2do. Básico &quot;D&quot; D" at bounding box center [432, 324] width 405 height 8
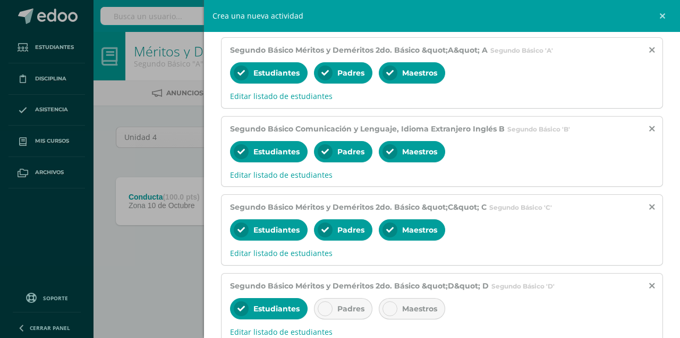
scroll to position [190, 0]
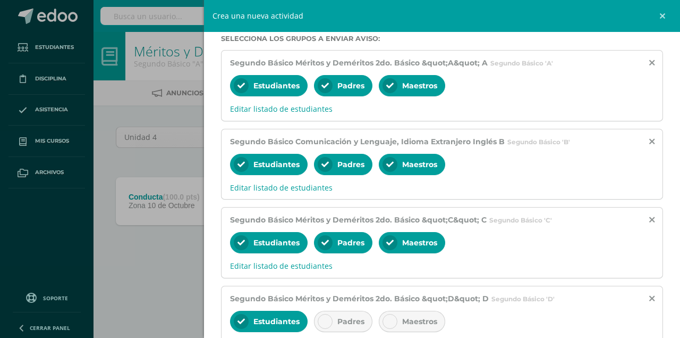
drag, startPoint x: 320, startPoint y: 318, endPoint x: 328, endPoint y: 320, distance: 8.9
click at [322, 318] on icon at bounding box center [325, 320] width 7 height 7
click at [393, 319] on div at bounding box center [390, 321] width 15 height 15
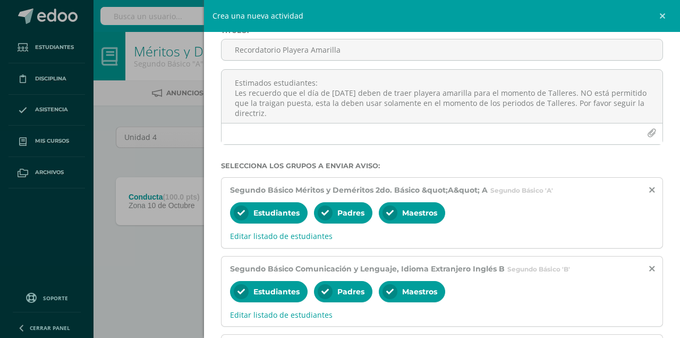
scroll to position [13, 0]
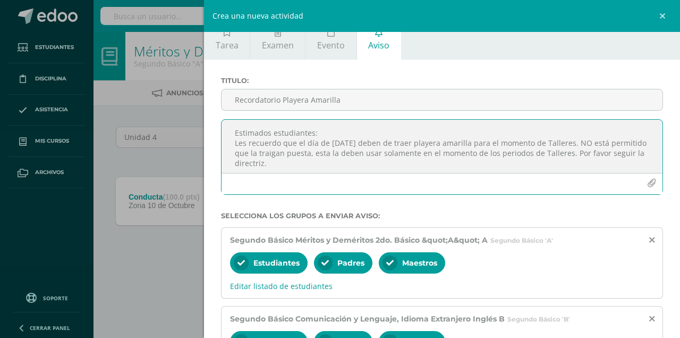
click at [307, 154] on textarea "Estimados estudiantes: Les recuerdo que el día de mañana deben de traer playera…" at bounding box center [442, 146] width 441 height 53
click at [389, 152] on textarea "Estimados estudiantes: Les recuerdo que el día de mañana deben de traer playera…" at bounding box center [442, 146] width 441 height 53
click at [537, 154] on textarea "Estimados estudiantes: Les recuerdo que el día de mañana deben de traer playera…" at bounding box center [442, 146] width 441 height 53
click at [318, 164] on textarea "Estimados estudiantes: Les recuerdo que el día de mañana deben de traer playera…" at bounding box center [442, 146] width 441 height 53
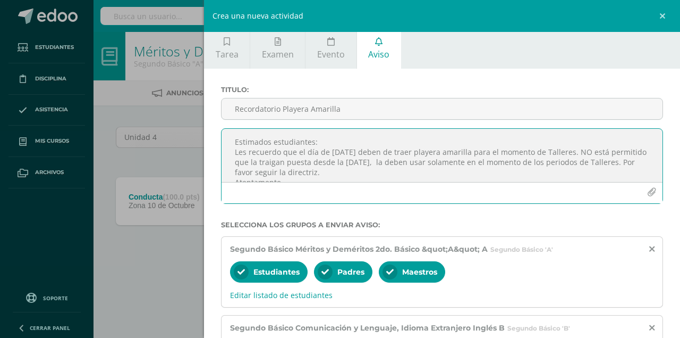
scroll to position [0, 0]
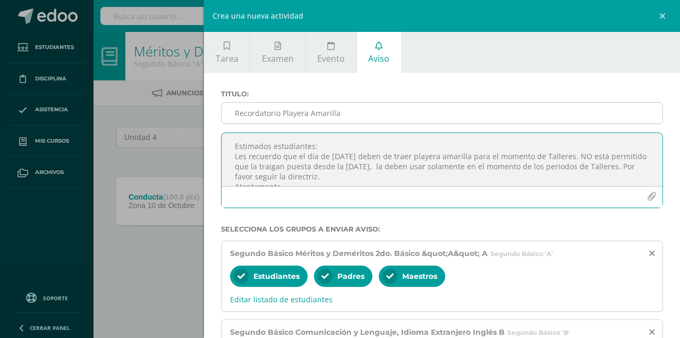
type textarea "Estimados estudiantes: Les recuerdo que el día de mañana deben de traer playera…"
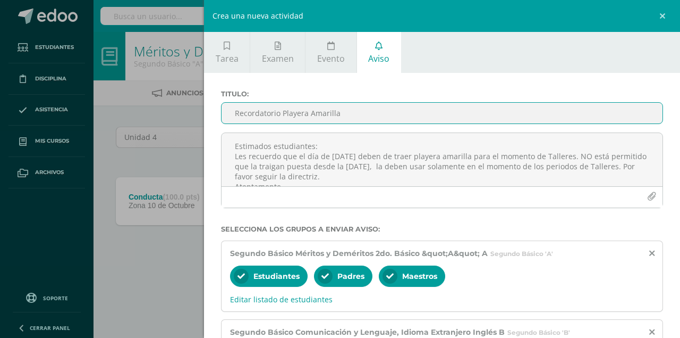
click at [351, 115] on input "Recordatorio Playera Amarilla" at bounding box center [442, 113] width 441 height 21
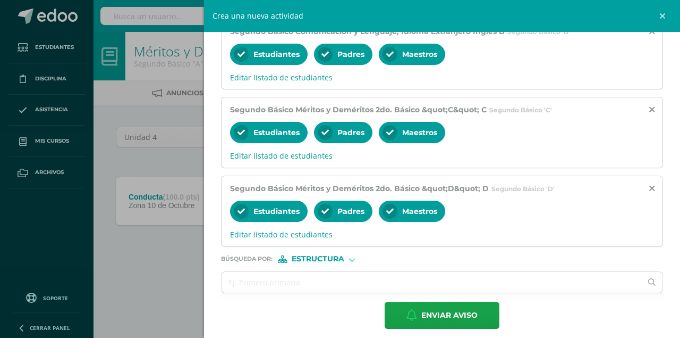
scroll to position [303, 0]
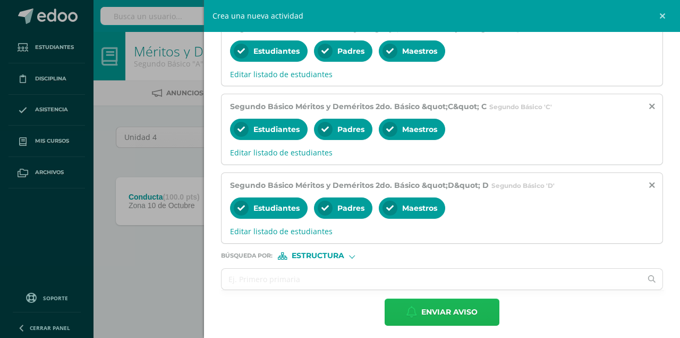
click at [453, 312] on span "Enviar aviso" at bounding box center [449, 312] width 56 height 26
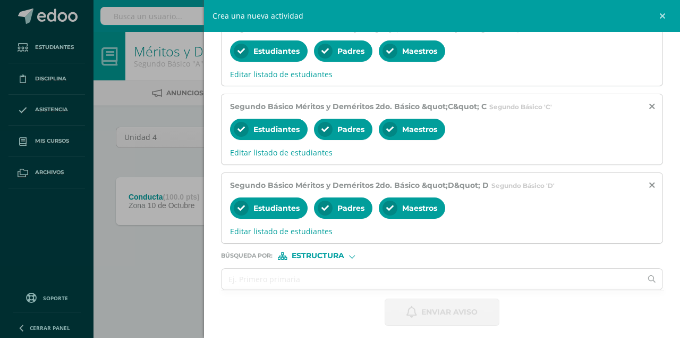
click at [50, 142] on div "Crea una nueva actividad Tarea Examen Evento Aviso Título: Valor: 100.0 Fecha: …" at bounding box center [340, 169] width 680 height 338
